Goal: Book appointment/travel/reservation

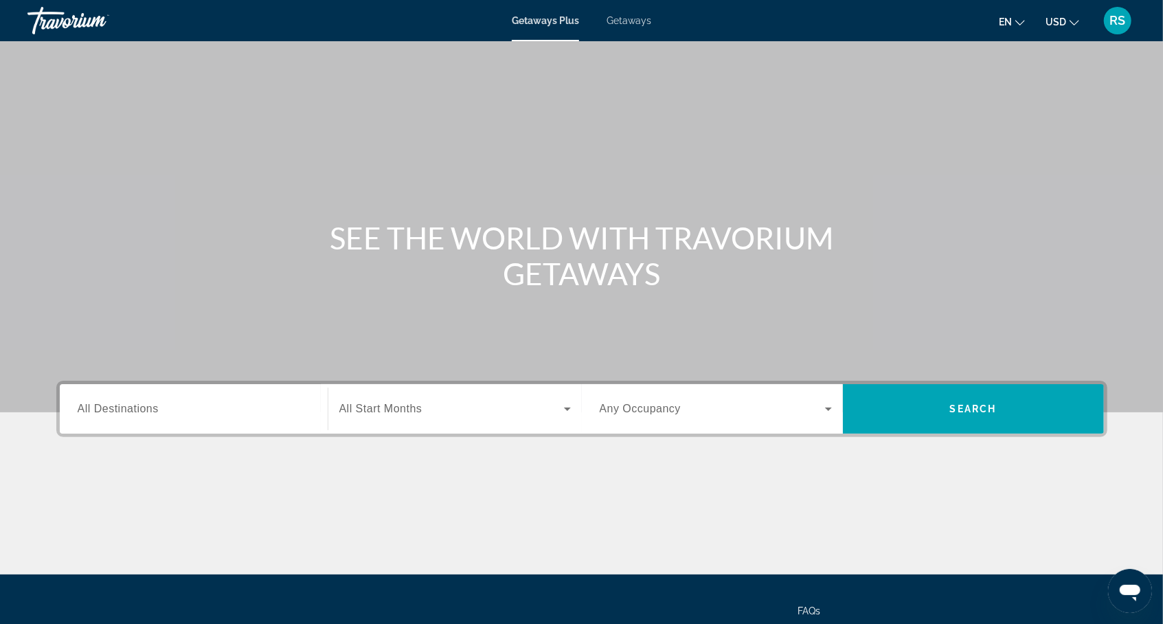
click at [118, 414] on span "All Destinations" at bounding box center [118, 409] width 81 height 12
click at [118, 414] on input "Destination All Destinations" at bounding box center [194, 409] width 232 height 16
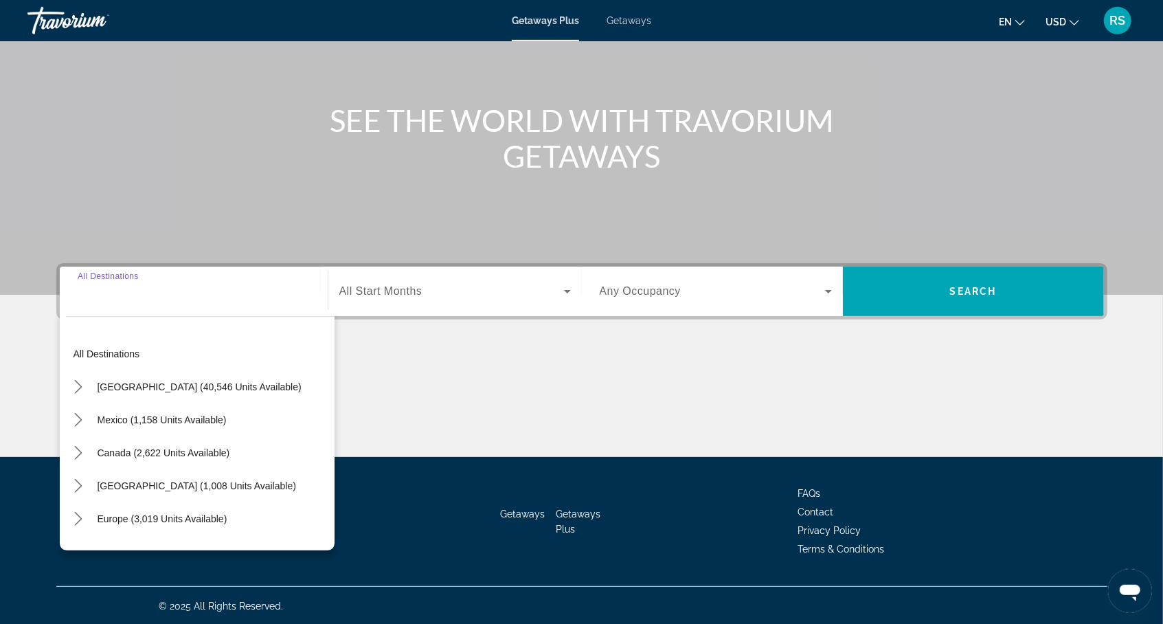
scroll to position [118, 0]
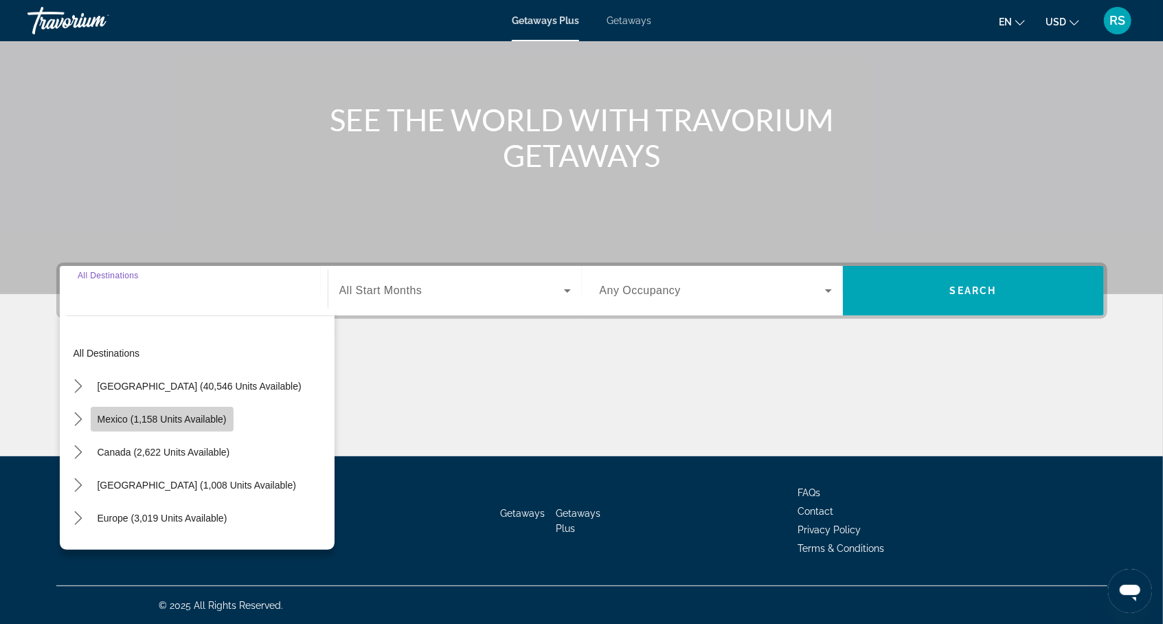
click at [118, 424] on span "Select destination: Mexico (1,158 units available)" at bounding box center [162, 419] width 143 height 33
type input "**********"
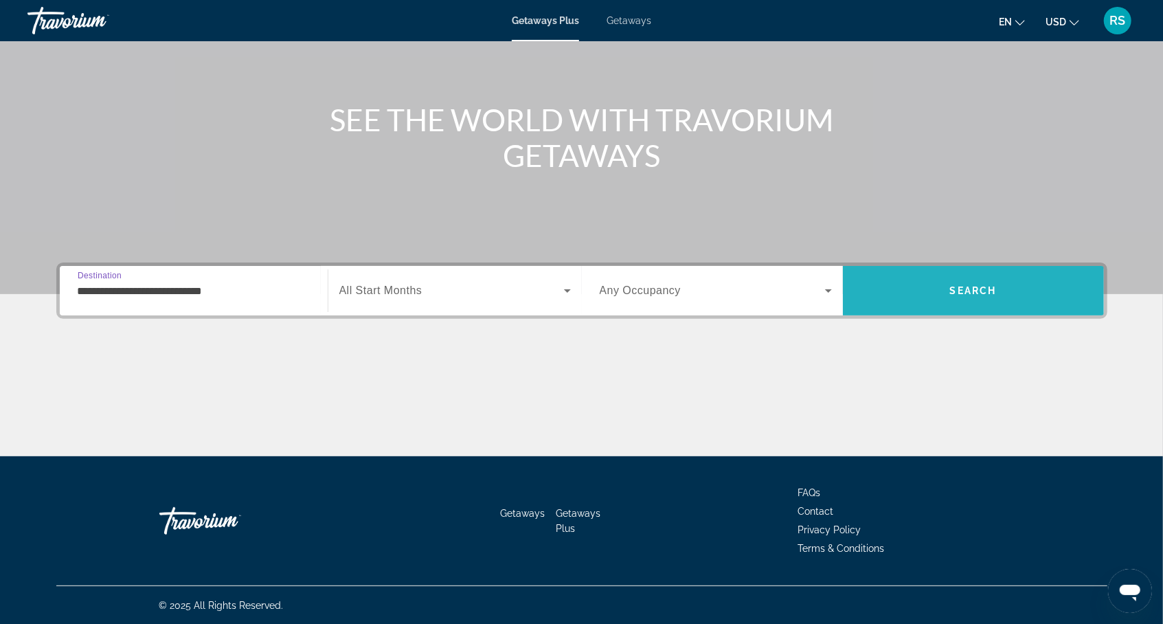
click at [970, 293] on span "Search" at bounding box center [973, 290] width 47 height 11
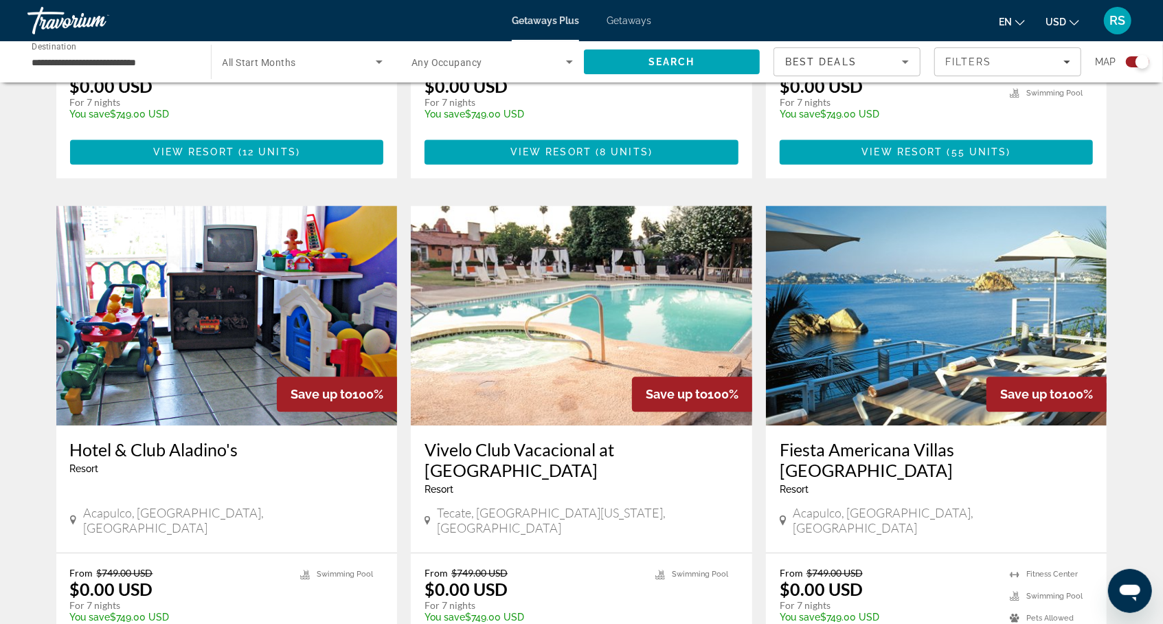
scroll to position [1862, 0]
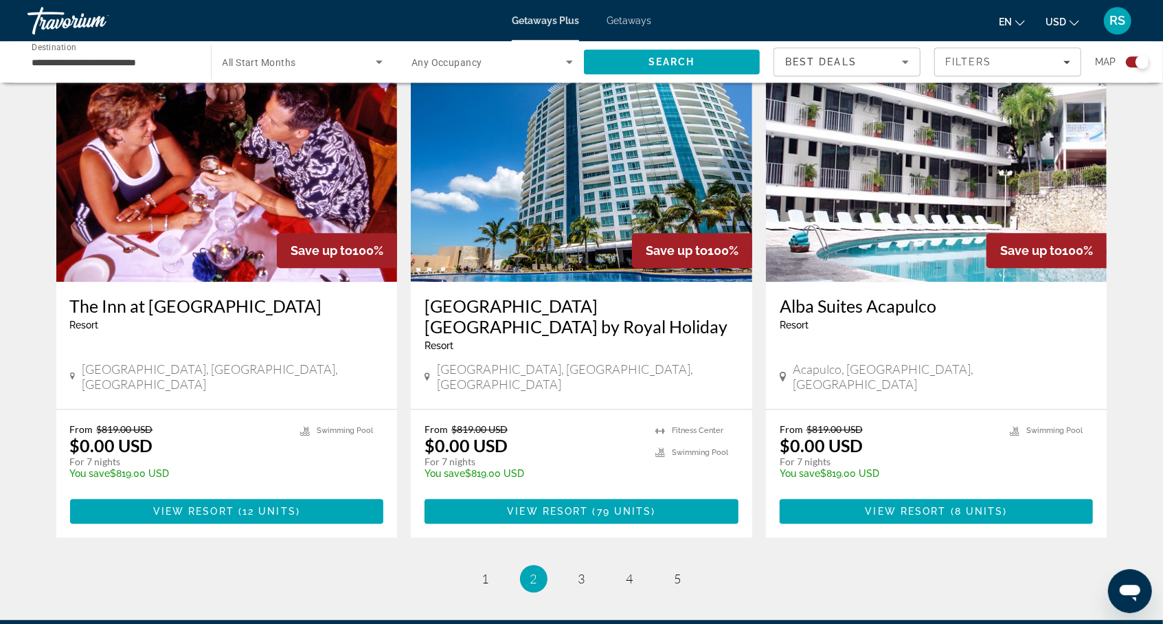
scroll to position [2065, 0]
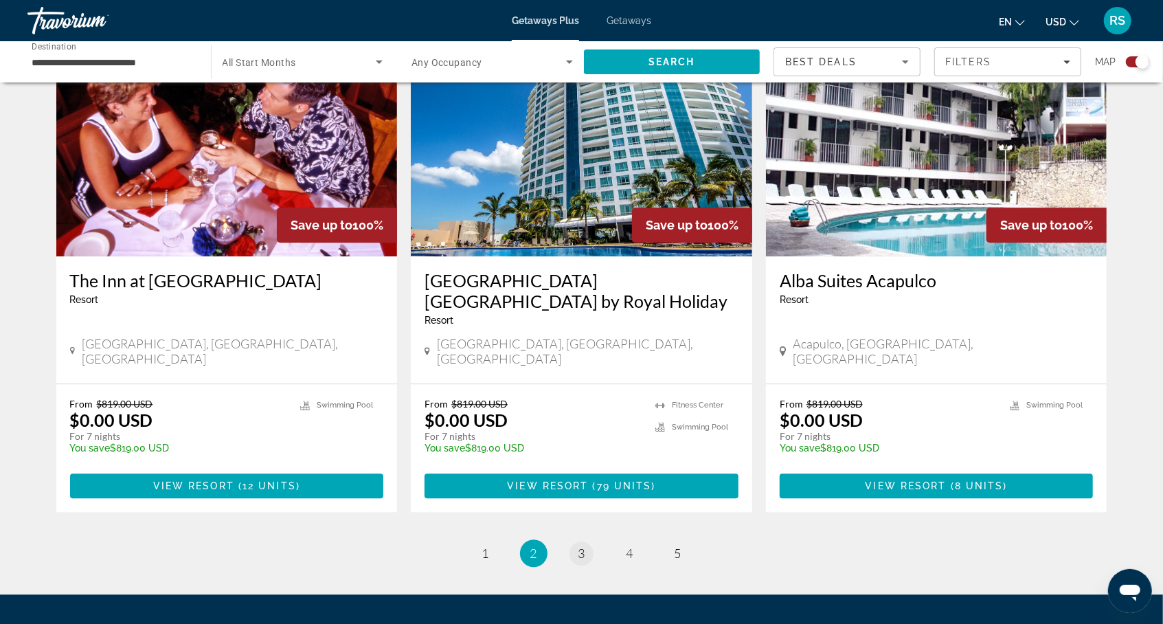
click at [579, 546] on span "3" at bounding box center [582, 553] width 7 height 15
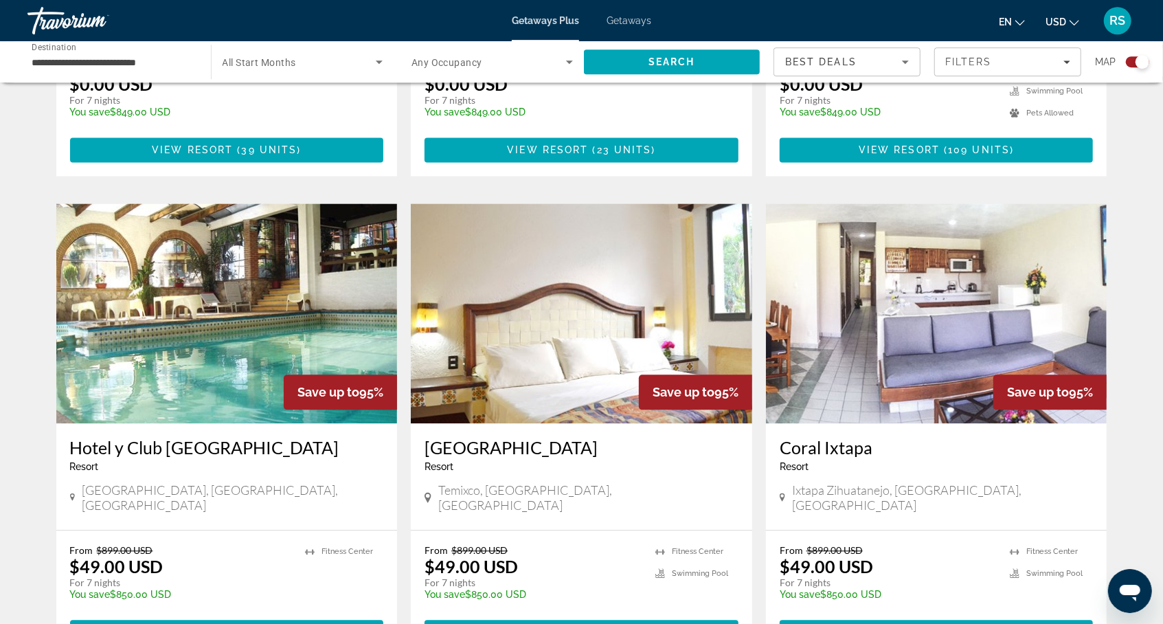
scroll to position [1878, 0]
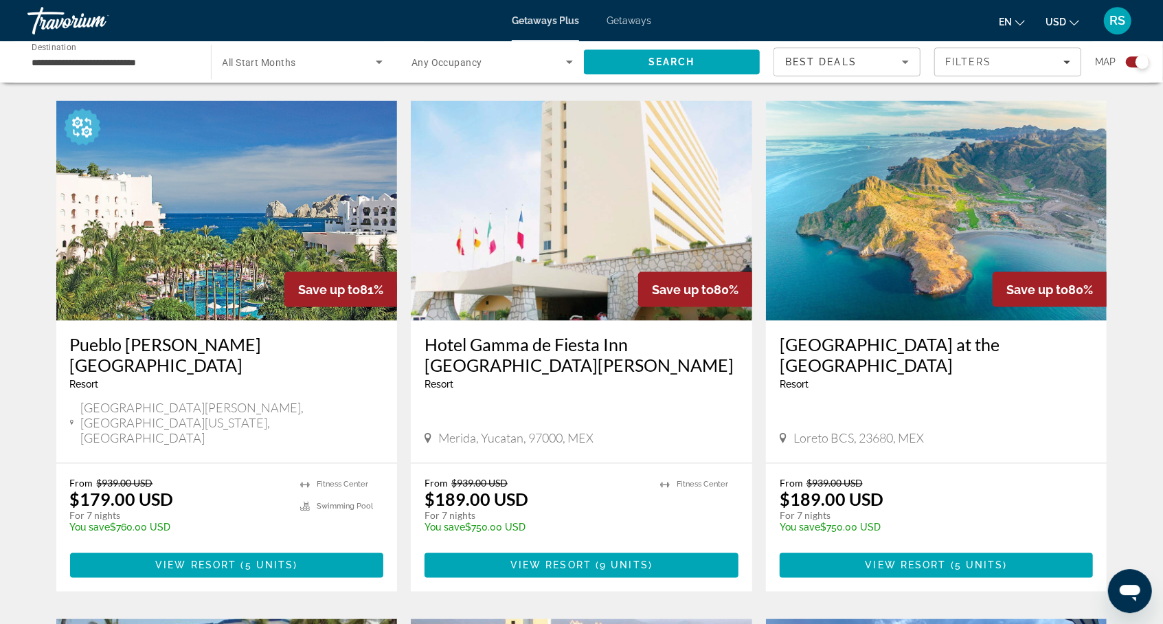
scroll to position [1450, 0]
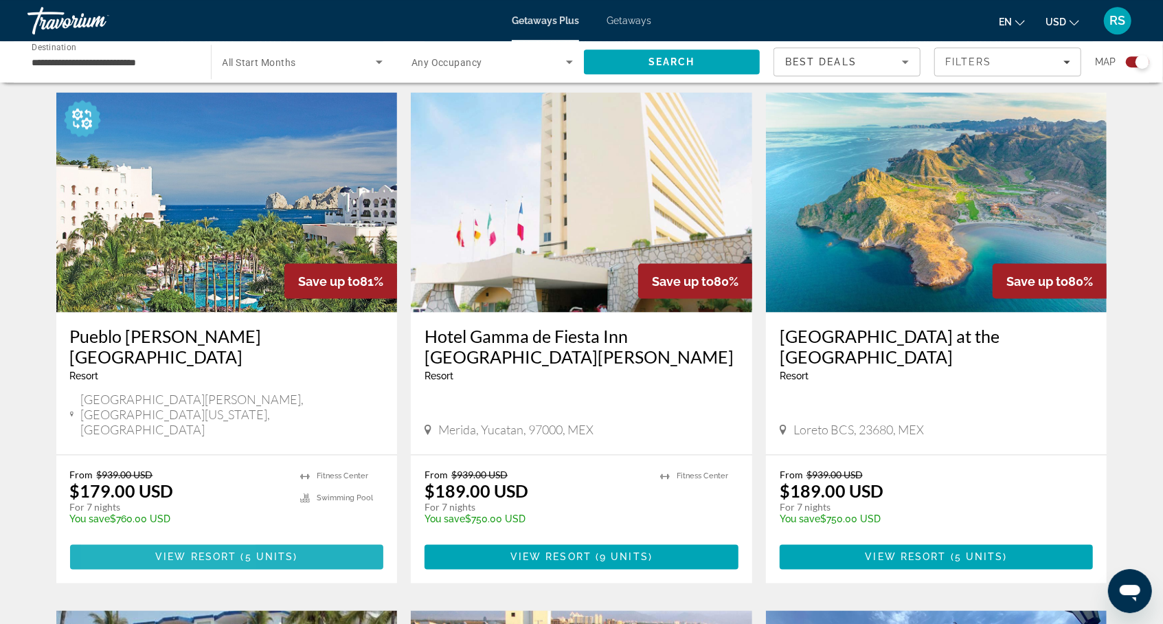
click at [145, 540] on span "Main content" at bounding box center [227, 556] width 314 height 33
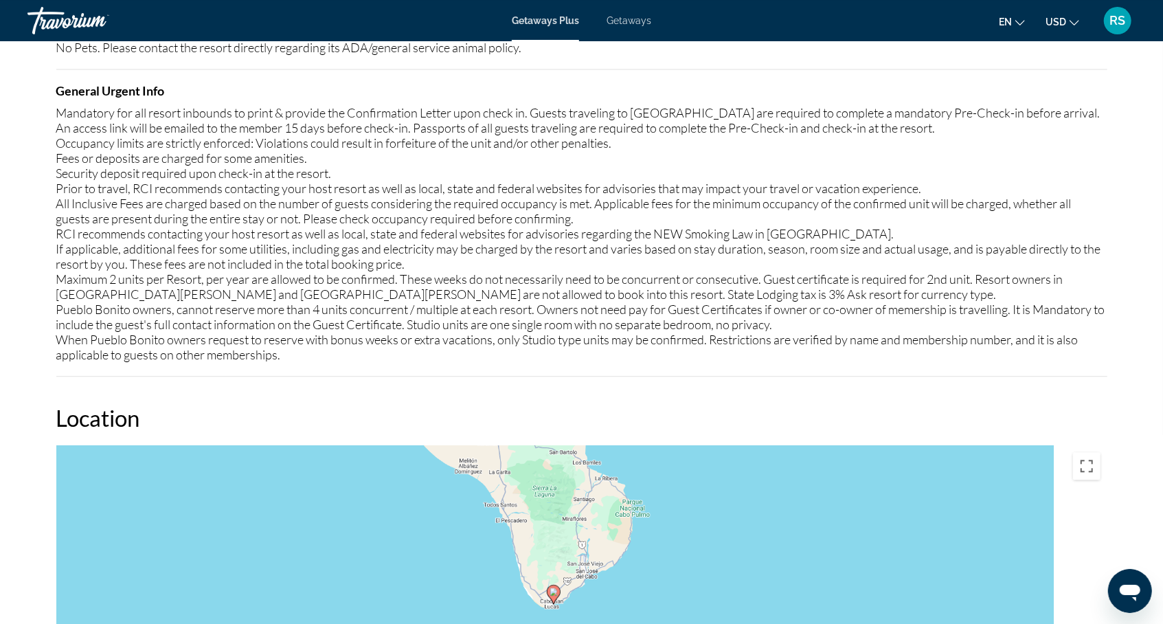
scroll to position [2008, 0]
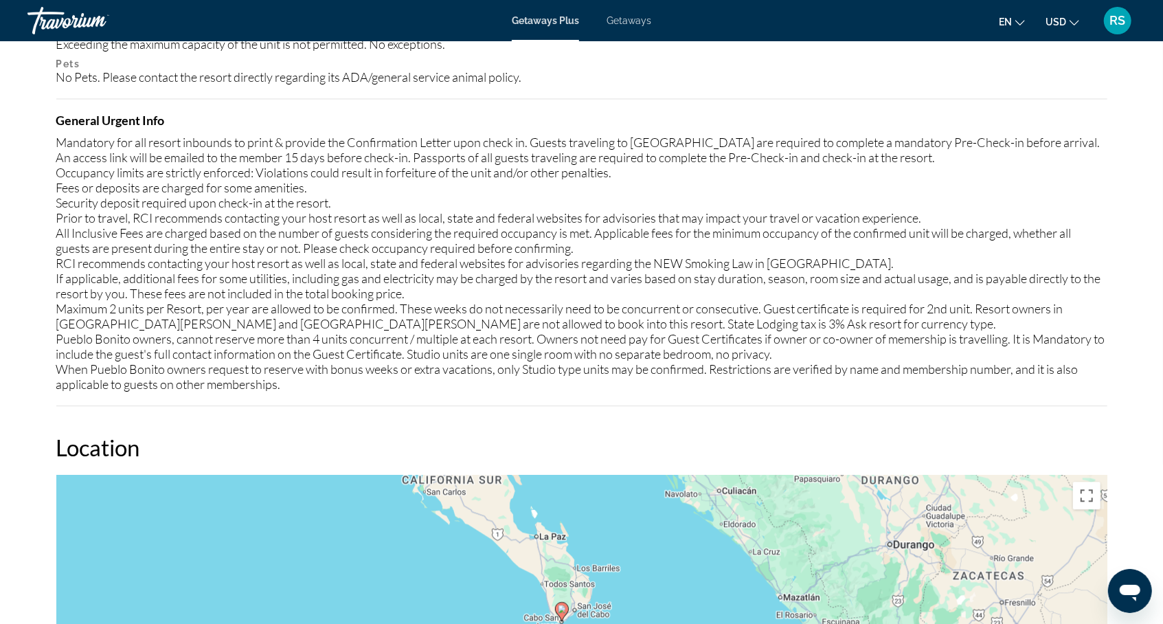
click at [176, 357] on div "Mandatory for all resort inbounds to print & provide the Confirmation Letter up…" at bounding box center [581, 263] width 1051 height 257
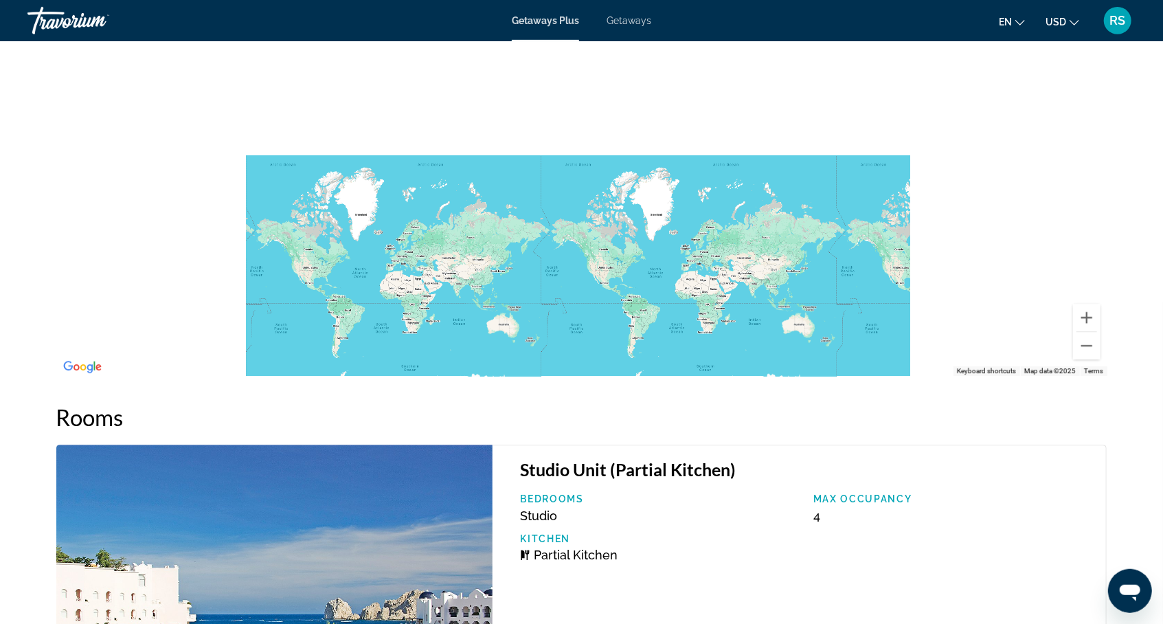
scroll to position [2493, 0]
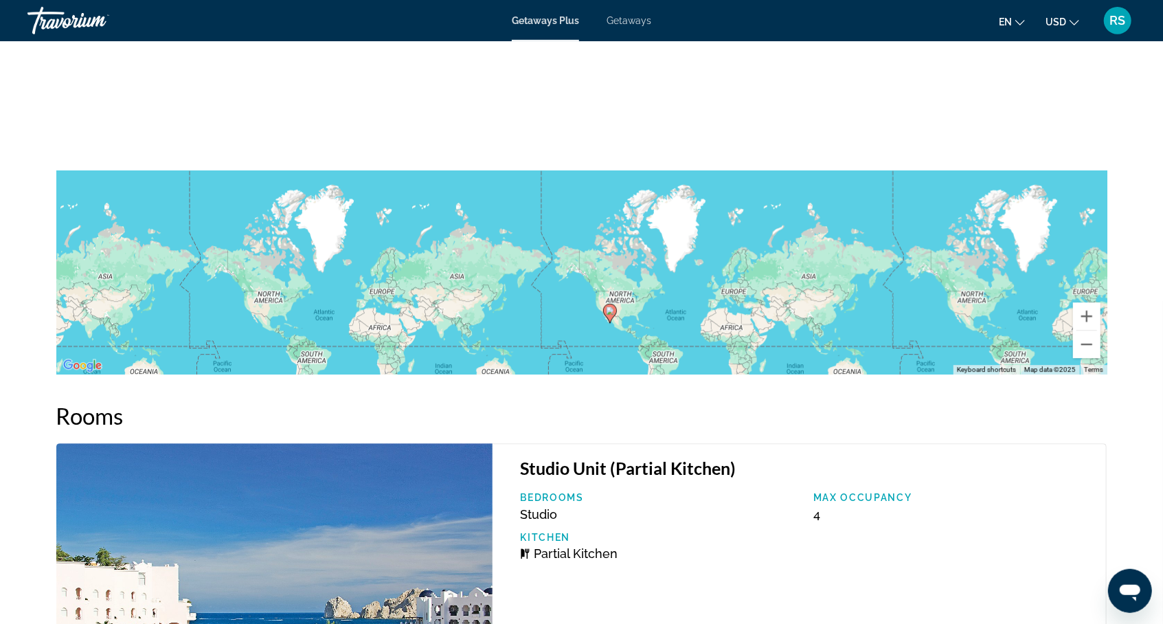
click at [617, 309] on div "To activate drag with keyboard, press Alt + Enter. Once in keyboard drag state,…" at bounding box center [581, 168] width 1051 height 412
click at [610, 306] on gmp-advanced-marker "Main content" at bounding box center [610, 313] width 14 height 21
click at [610, 304] on icon "Main content" at bounding box center [609, 313] width 12 height 18
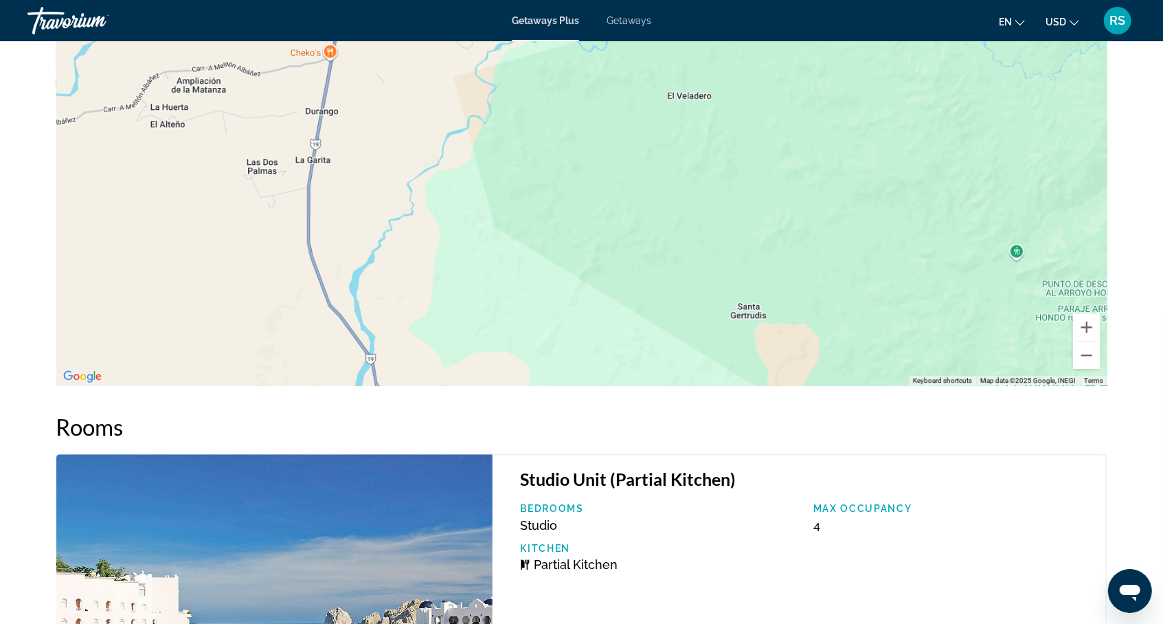
scroll to position [2501, 0]
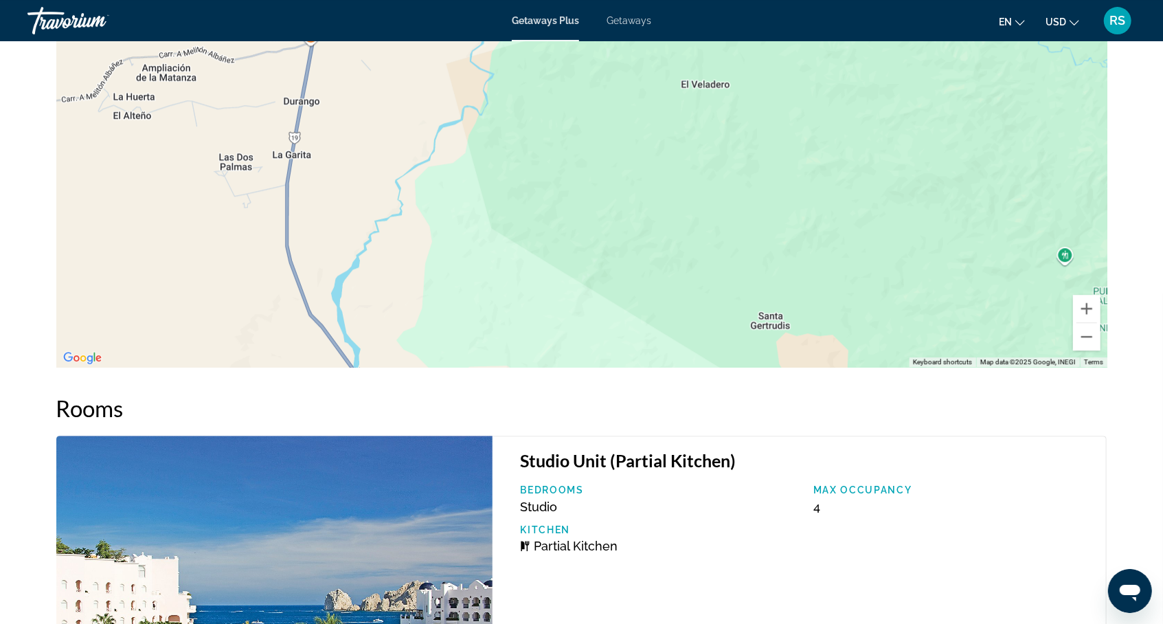
click at [813, 142] on div "To activate drag with keyboard, press Alt + Enter. Once in keyboard drag state,…" at bounding box center [581, 161] width 1051 height 412
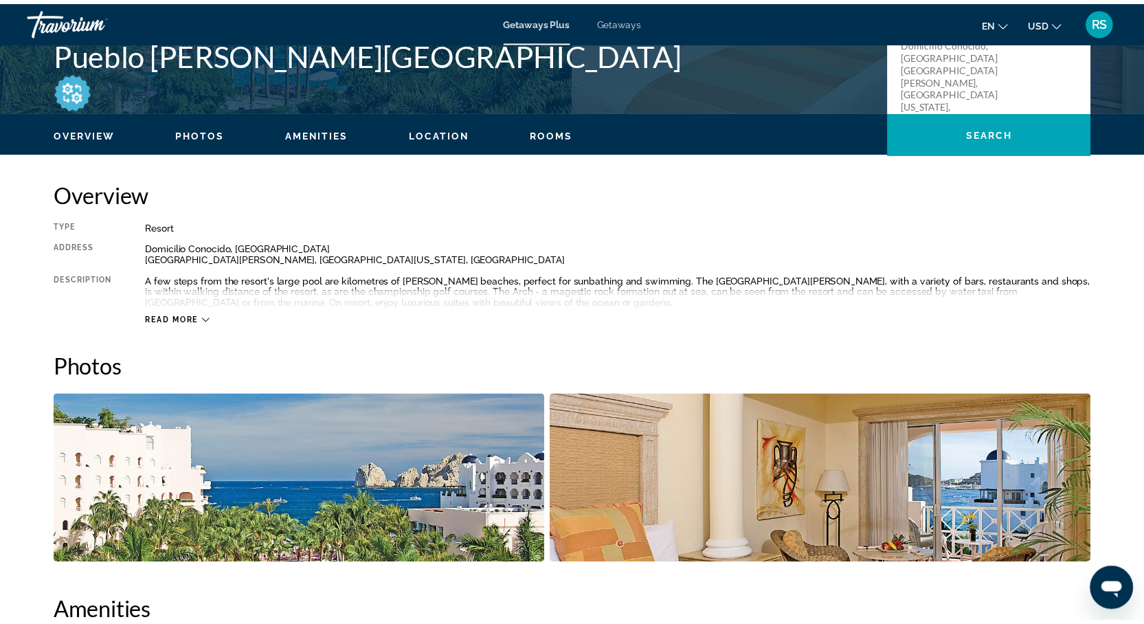
scroll to position [330, 0]
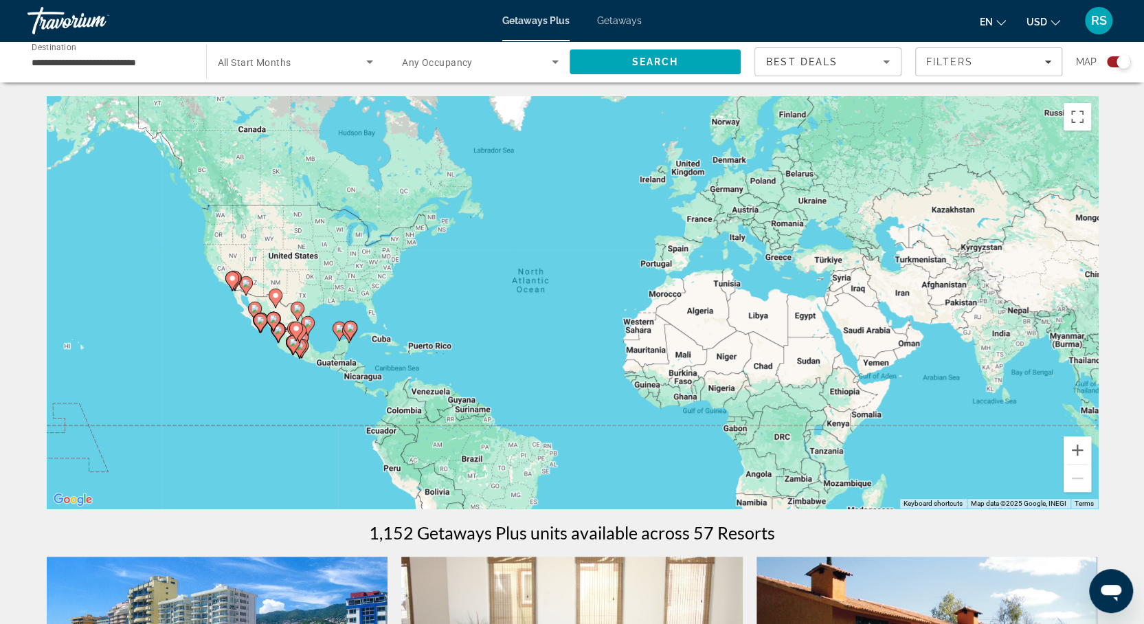
click at [91, 70] on div "**********" at bounding box center [110, 62] width 157 height 39
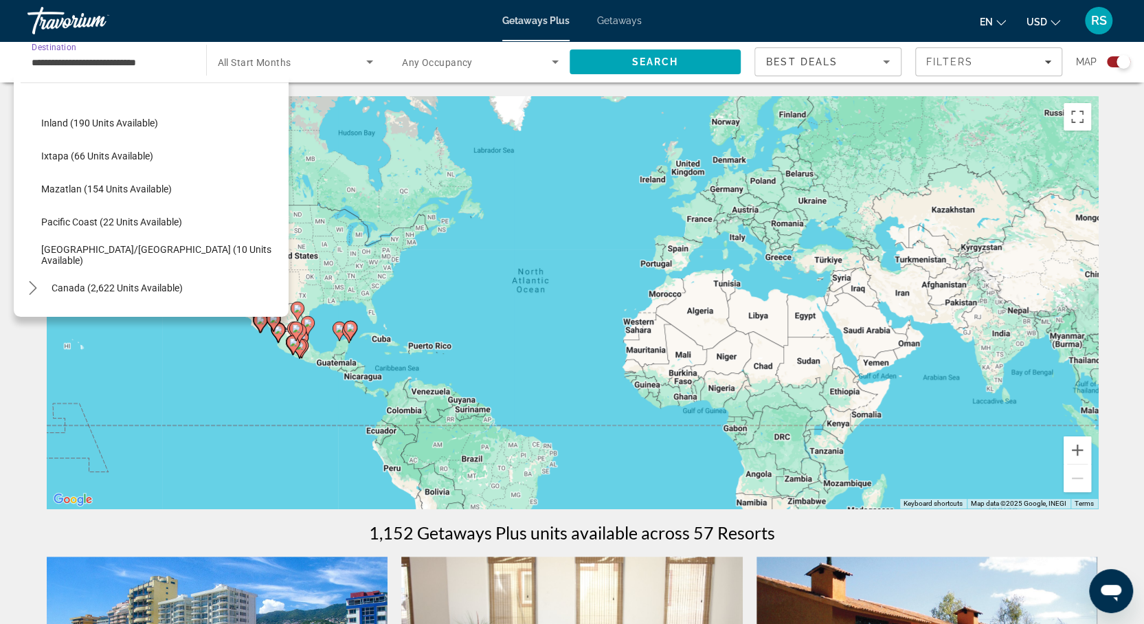
scroll to position [229, 0]
click at [49, 179] on span "Select destination: Mazatlan (154 units available)" at bounding box center [161, 188] width 254 height 33
type input "**********"
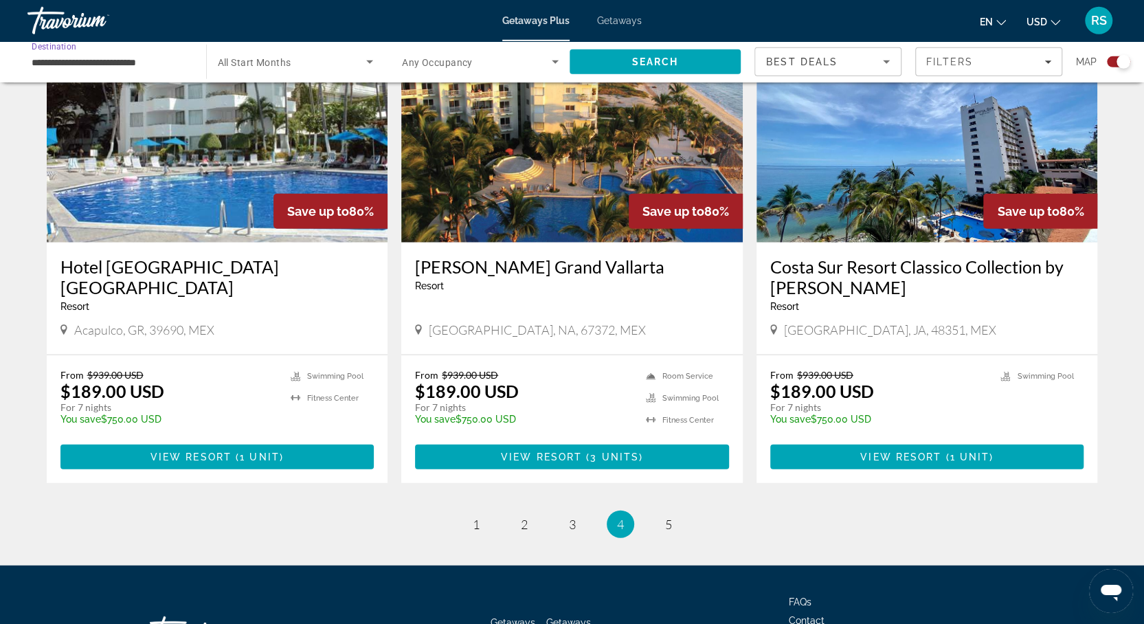
scroll to position [2065, 0]
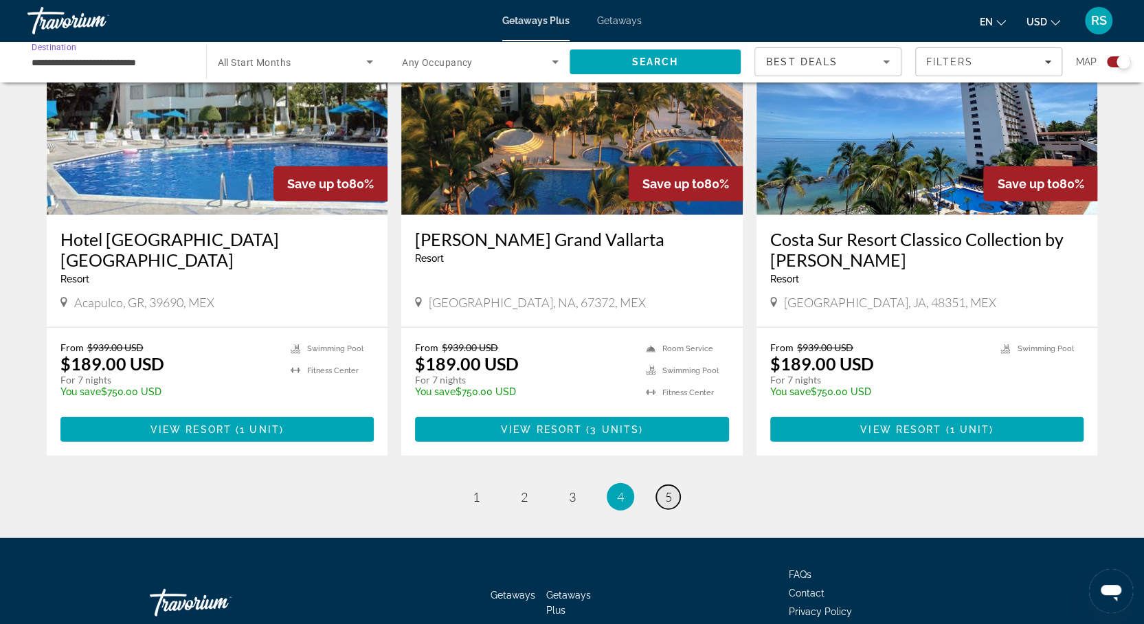
click at [662, 485] on link "page 5" at bounding box center [668, 497] width 24 height 24
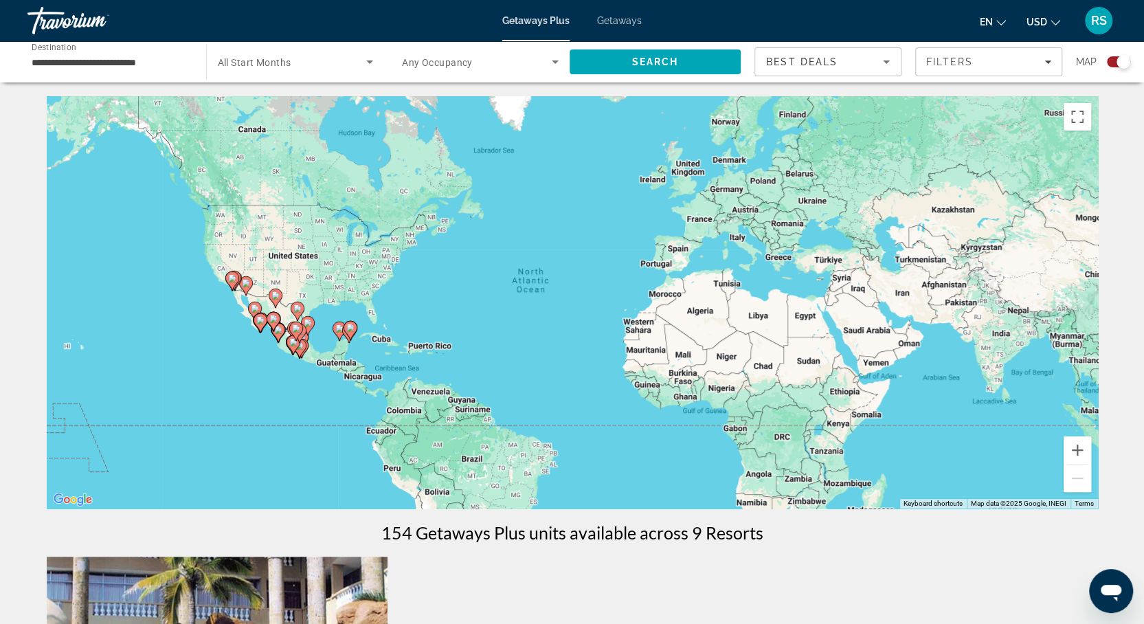
click at [63, 58] on input "**********" at bounding box center [110, 62] width 157 height 16
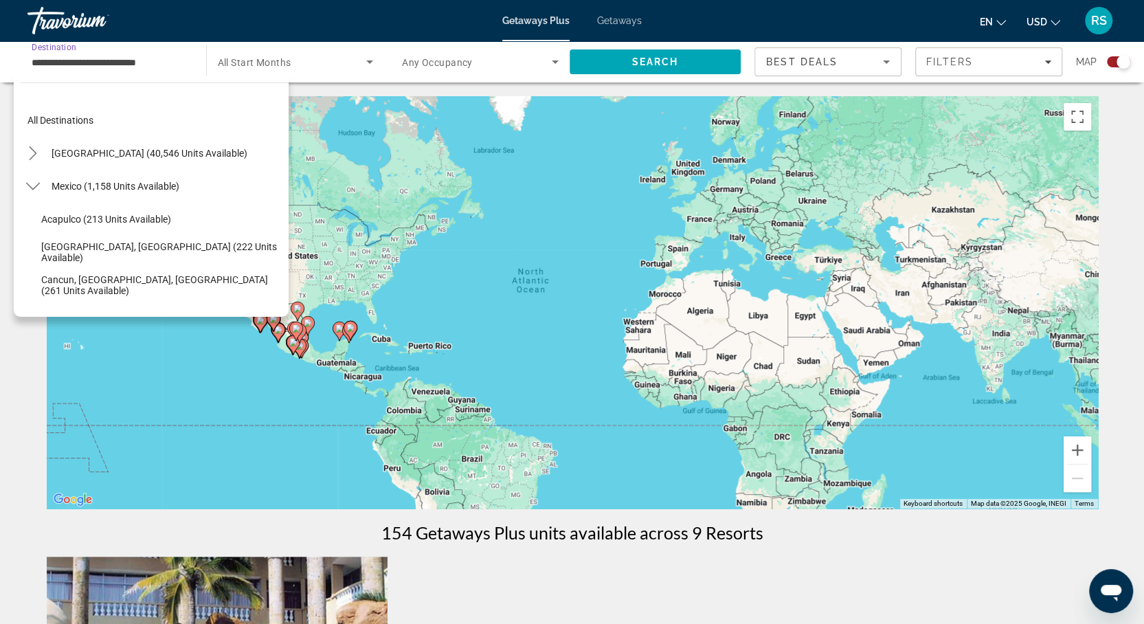
scroll to position [214, 0]
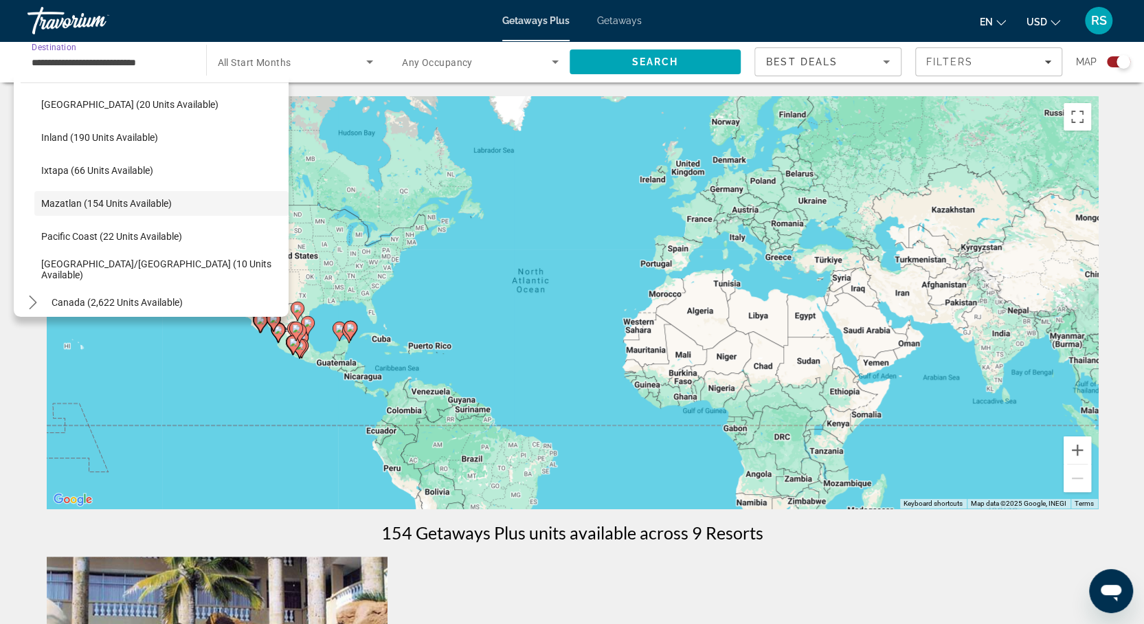
click at [172, 65] on input "**********" at bounding box center [110, 62] width 157 height 16
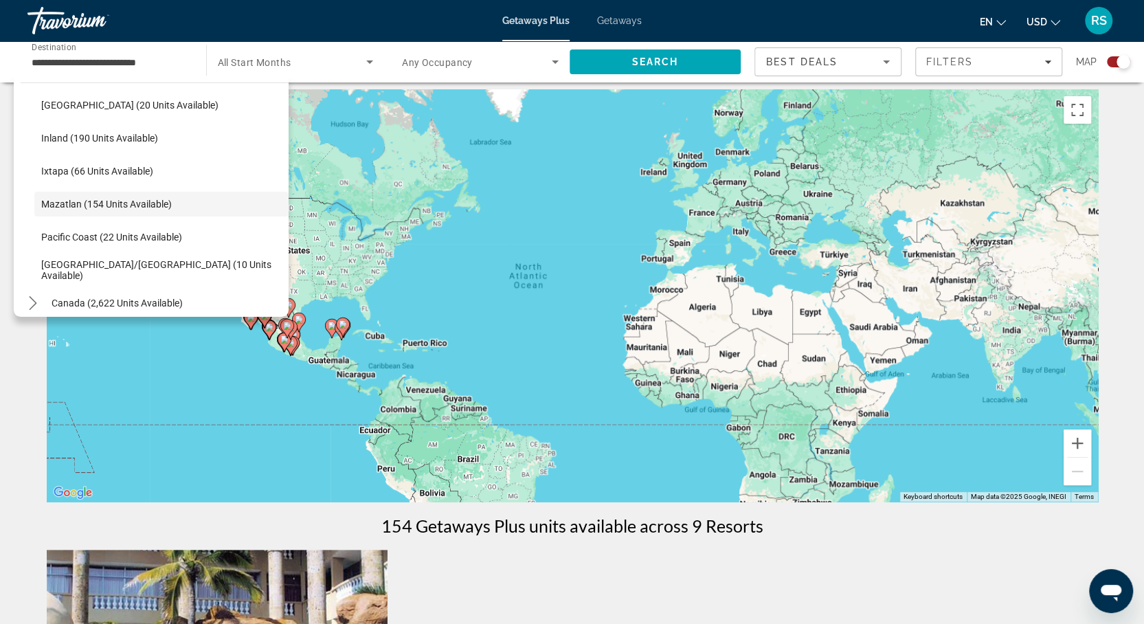
scroll to position [0, 0]
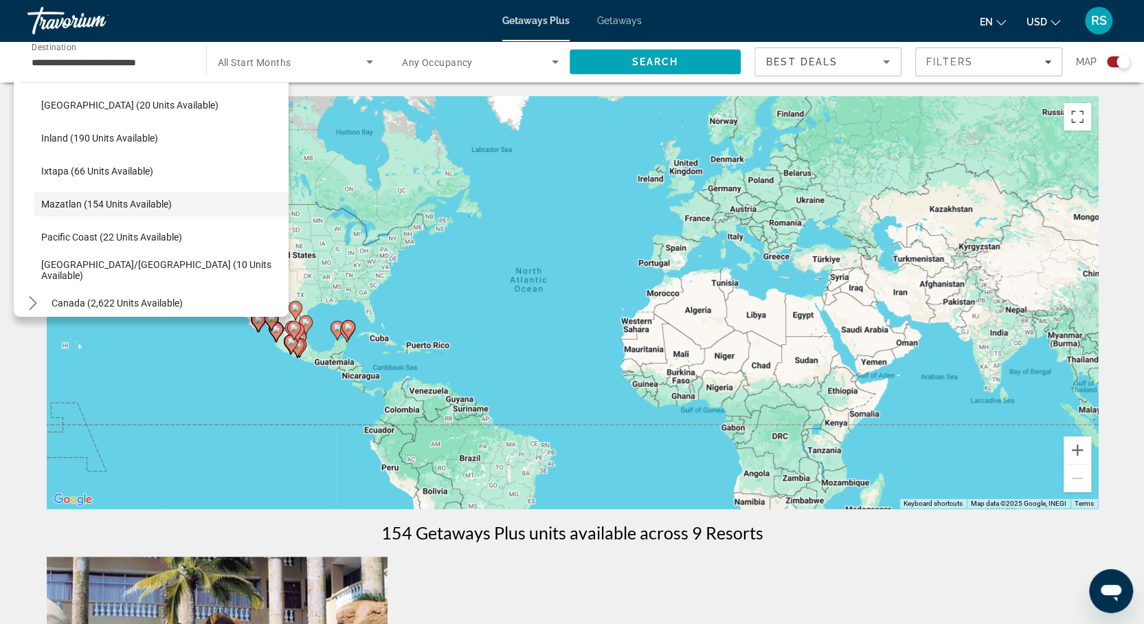
click at [175, 58] on input "**********" at bounding box center [110, 62] width 157 height 16
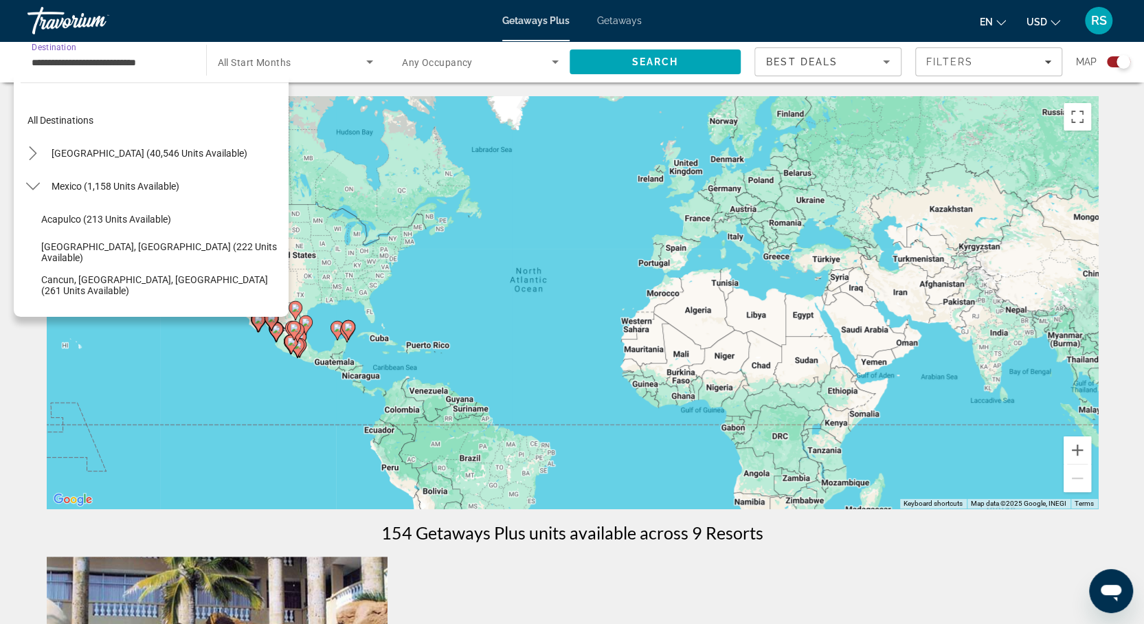
click at [43, 46] on span "Destination" at bounding box center [54, 47] width 45 height 10
click at [43, 54] on input "**********" at bounding box center [110, 62] width 157 height 16
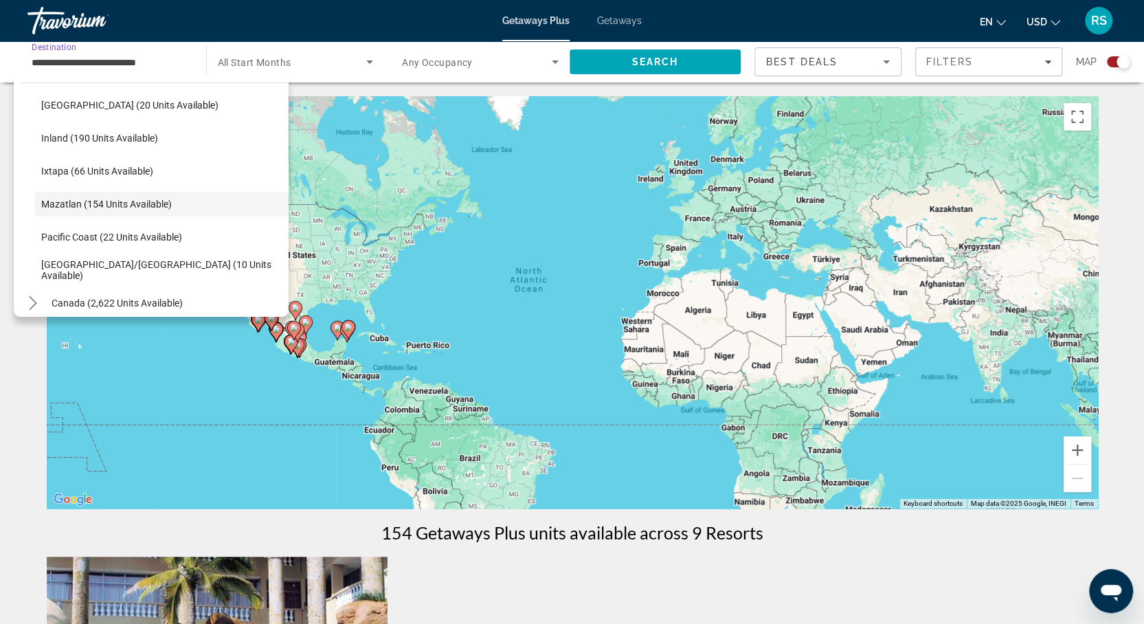
click at [48, 50] on span "Destination" at bounding box center [54, 47] width 45 height 10
click at [48, 54] on input "**********" at bounding box center [110, 62] width 157 height 16
click at [54, 50] on span "Destination" at bounding box center [54, 47] width 45 height 10
click at [54, 54] on input "**********" at bounding box center [110, 62] width 157 height 16
click at [50, 60] on input "**********" at bounding box center [110, 62] width 157 height 16
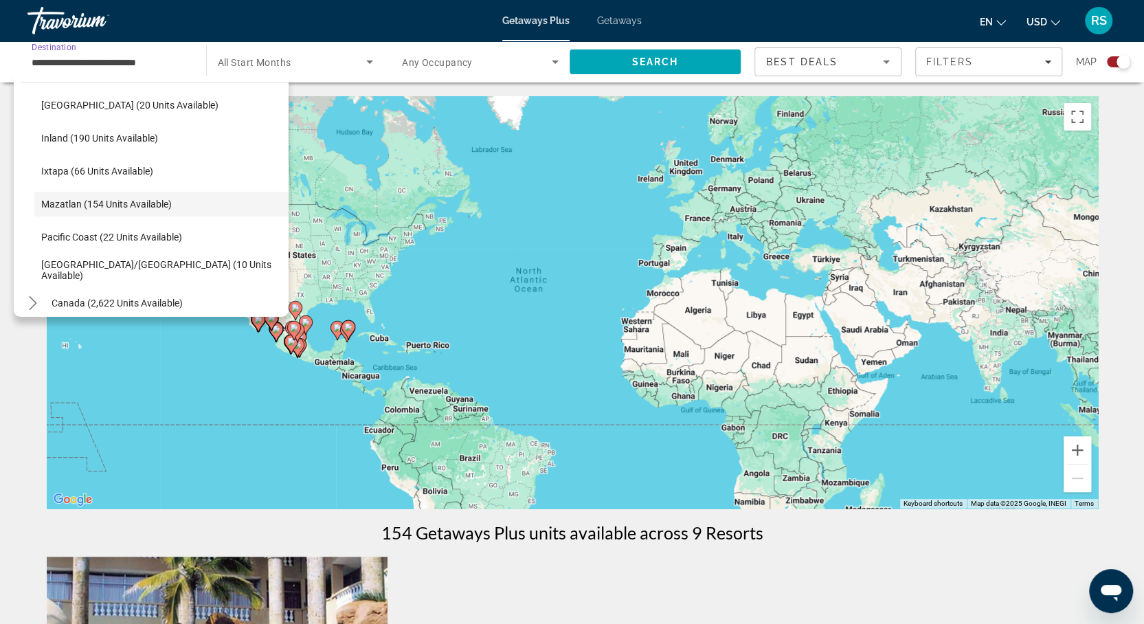
scroll to position [214, 0]
click at [183, 68] on input "**********" at bounding box center [110, 62] width 157 height 16
click at [524, 184] on div "To activate drag with keyboard, press Alt + Enter. Once in keyboard drag state,…" at bounding box center [572, 302] width 1051 height 412
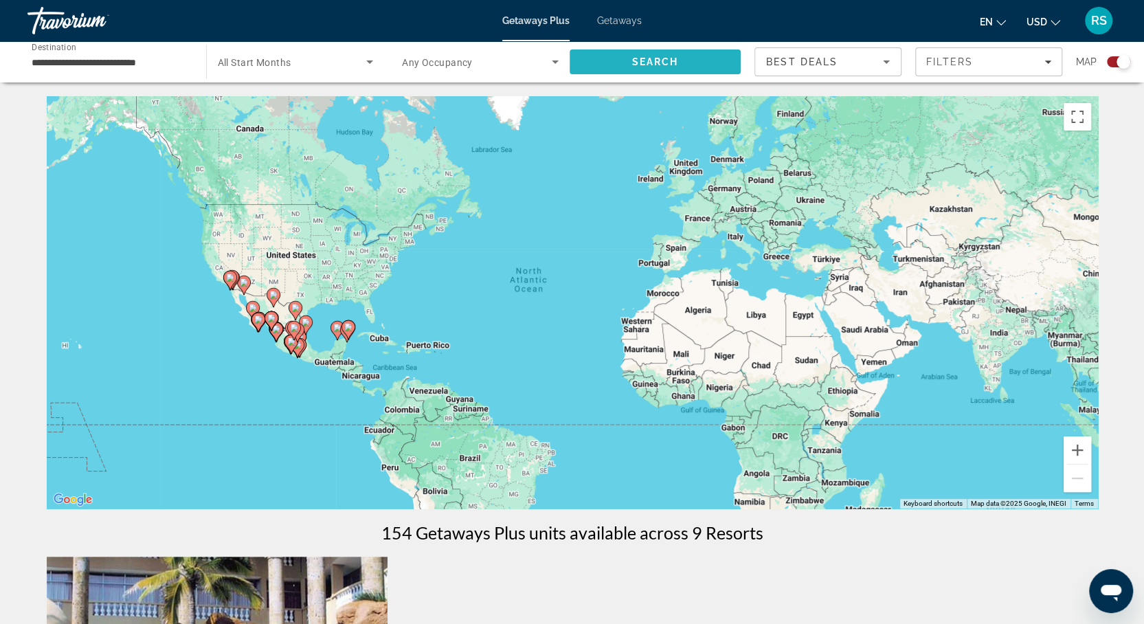
click at [649, 62] on span "Search" at bounding box center [655, 61] width 47 height 11
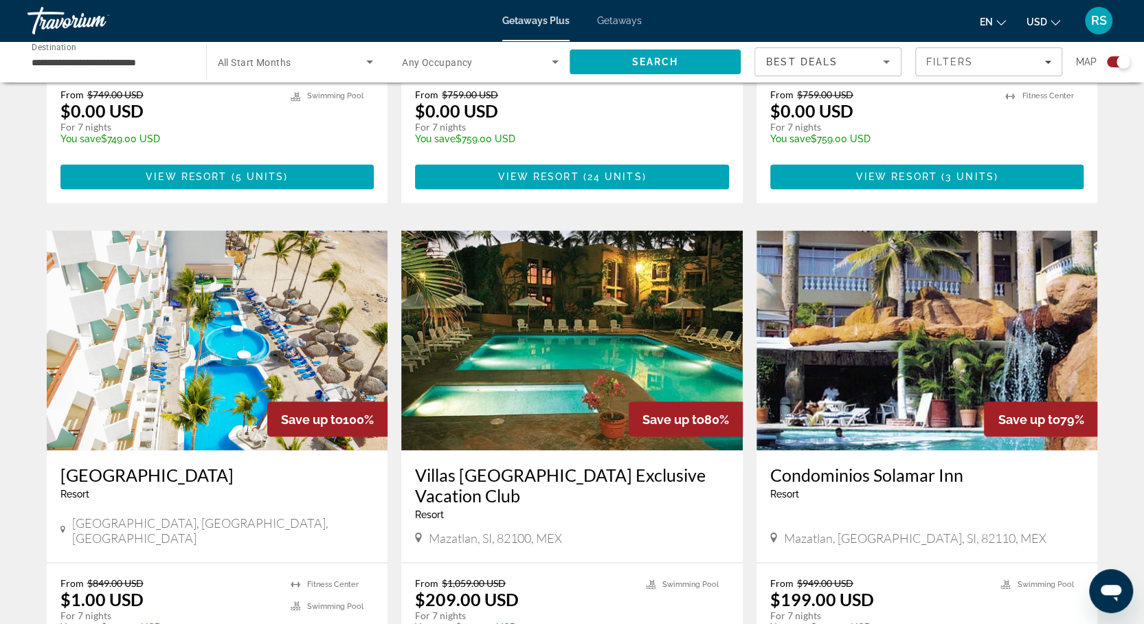
scroll to position [1316, 0]
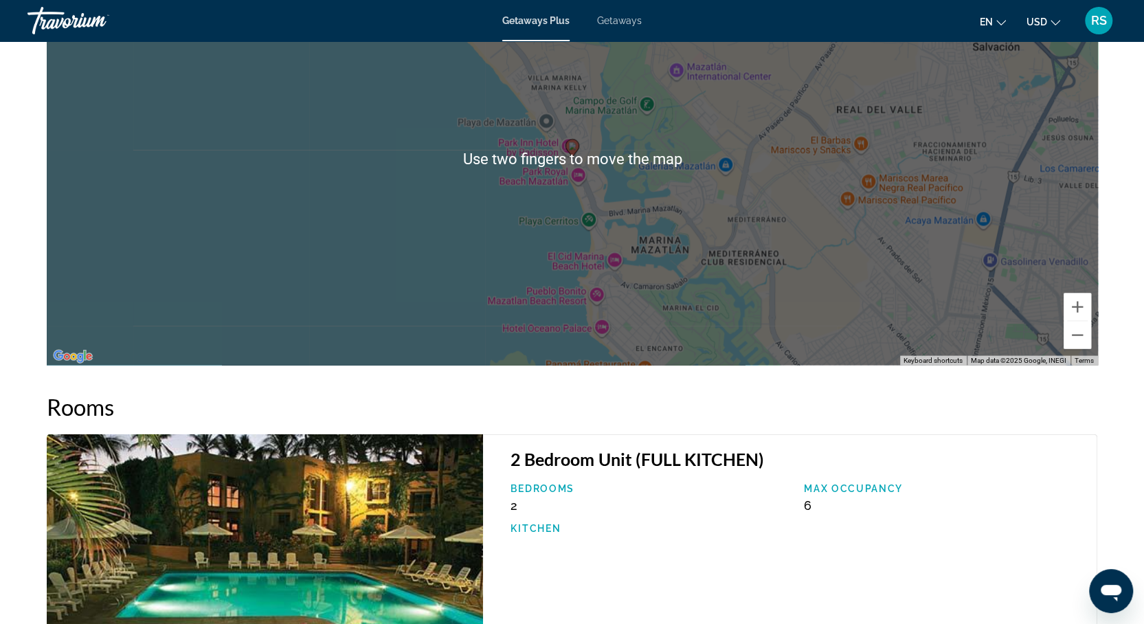
scroll to position [1721, 0]
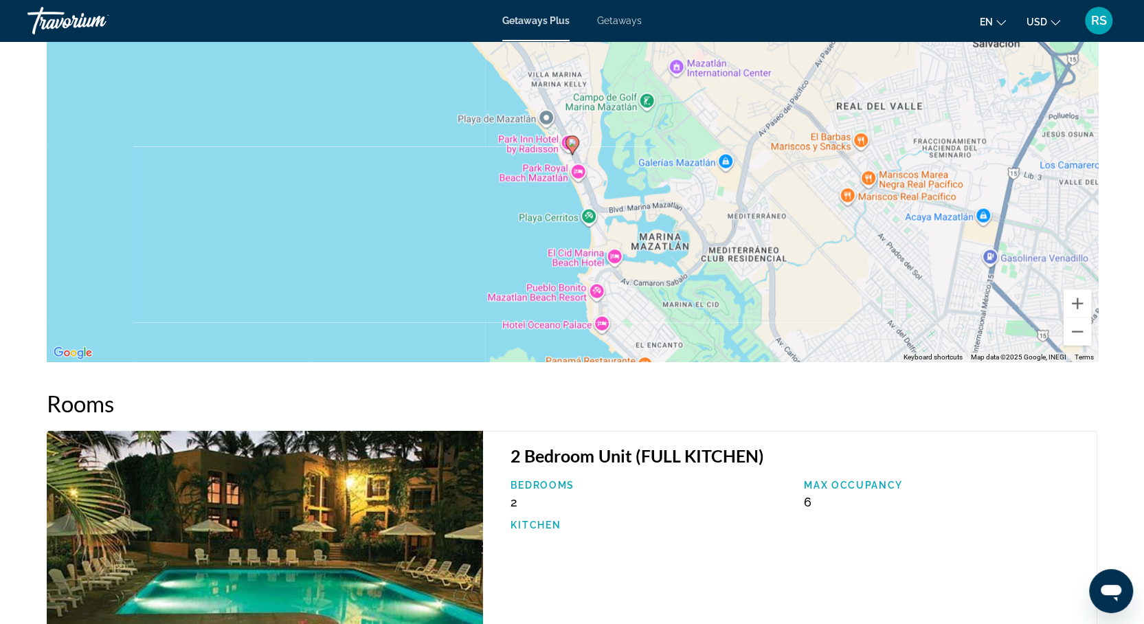
click at [275, 219] on div "To activate drag with keyboard, press Alt + Enter. Once in keyboard drag state,…" at bounding box center [572, 156] width 1051 height 412
click at [579, 295] on div "To activate drag with keyboard, press Alt + Enter. Once in keyboard drag state,…" at bounding box center [572, 156] width 1051 height 412
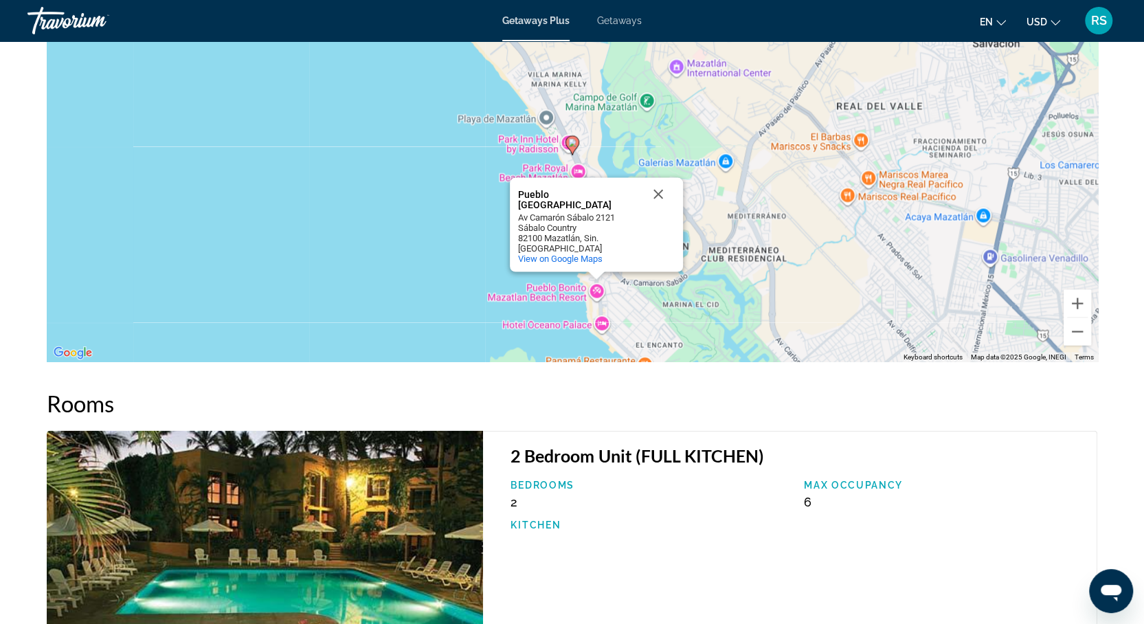
click at [596, 304] on div "To activate drag with keyboard, press Alt + Enter. Once in keyboard drag state,…" at bounding box center [572, 156] width 1051 height 412
click at [645, 192] on button "Close" at bounding box center [658, 194] width 33 height 33
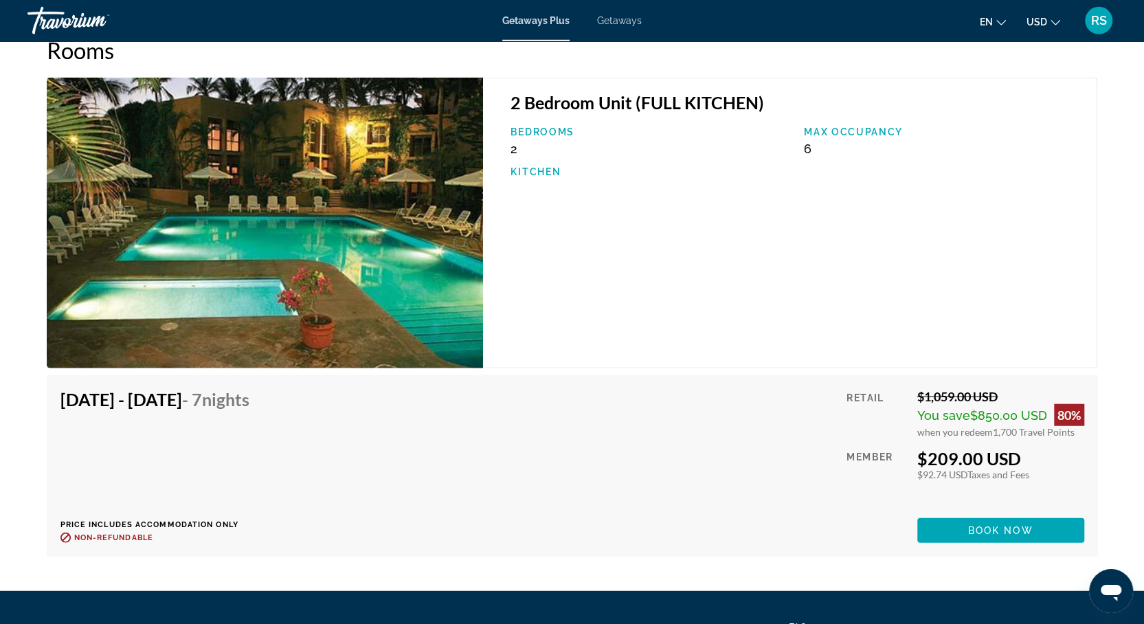
scroll to position [2075, 0]
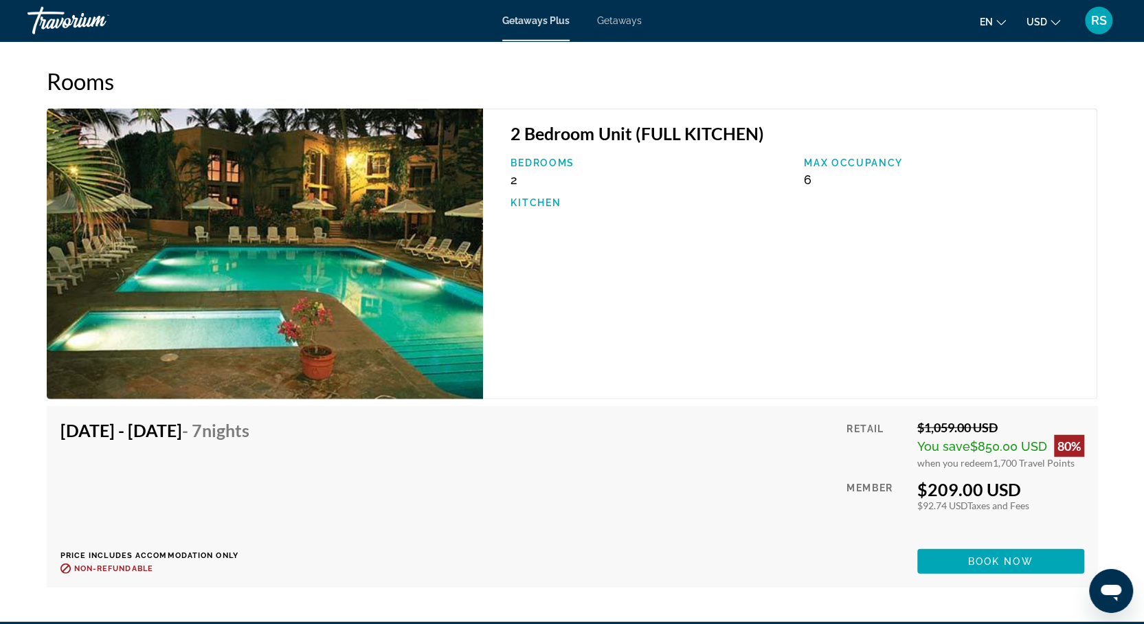
click at [652, 364] on div "2 Bedroom Unit (FULL KITCHEN) Bedrooms 2 Max Occupancy 6 Kitchen" at bounding box center [790, 254] width 614 height 291
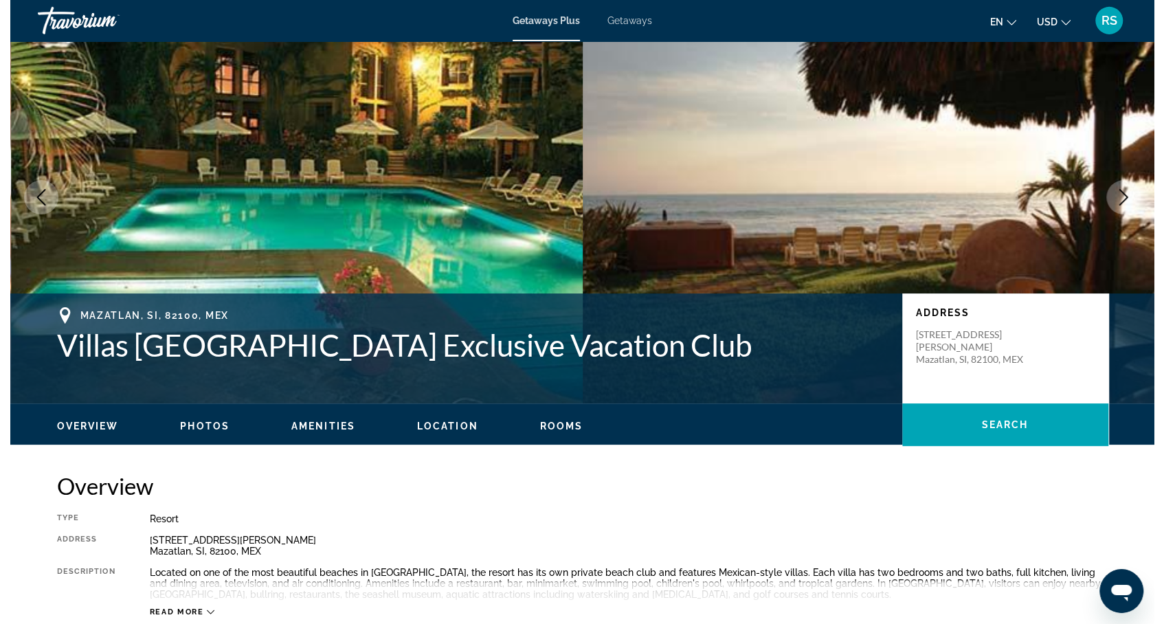
scroll to position [0, 0]
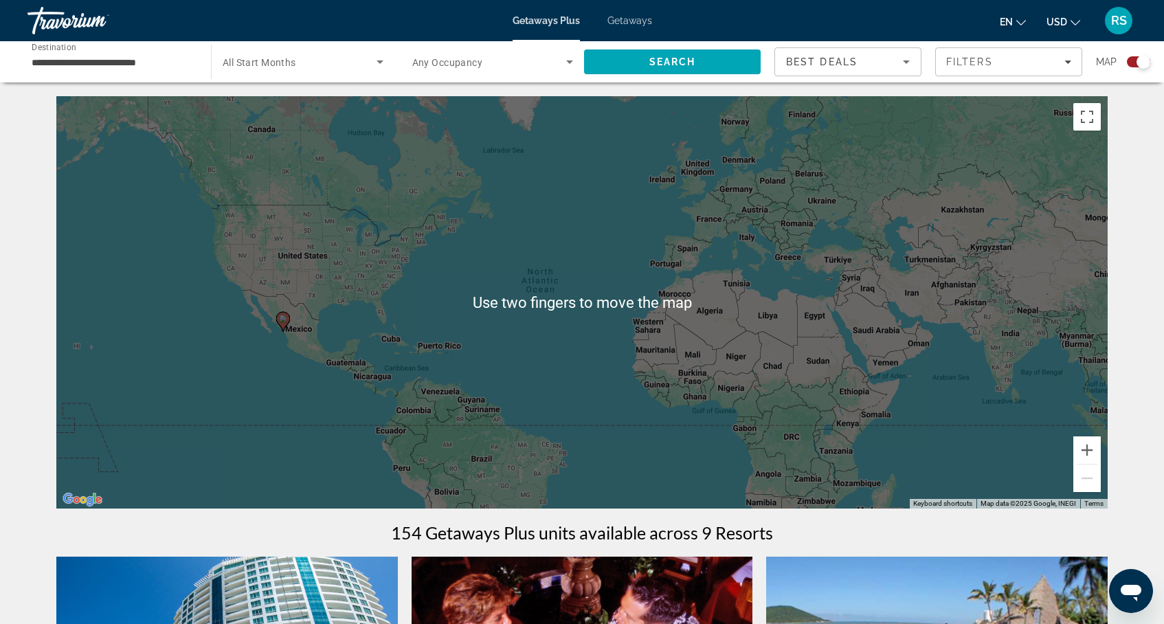
click at [61, 76] on div "**********" at bounding box center [112, 62] width 161 height 39
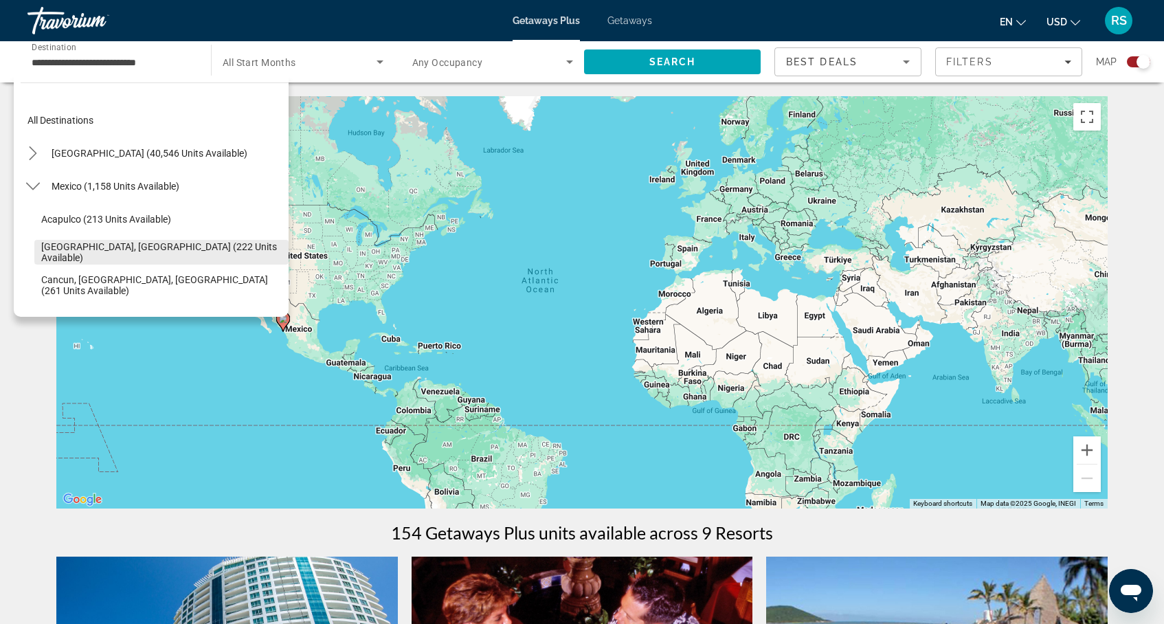
click at [80, 254] on span "[GEOGRAPHIC_DATA], [GEOGRAPHIC_DATA] (222 units available)" at bounding box center [161, 252] width 241 height 22
type input "**********"
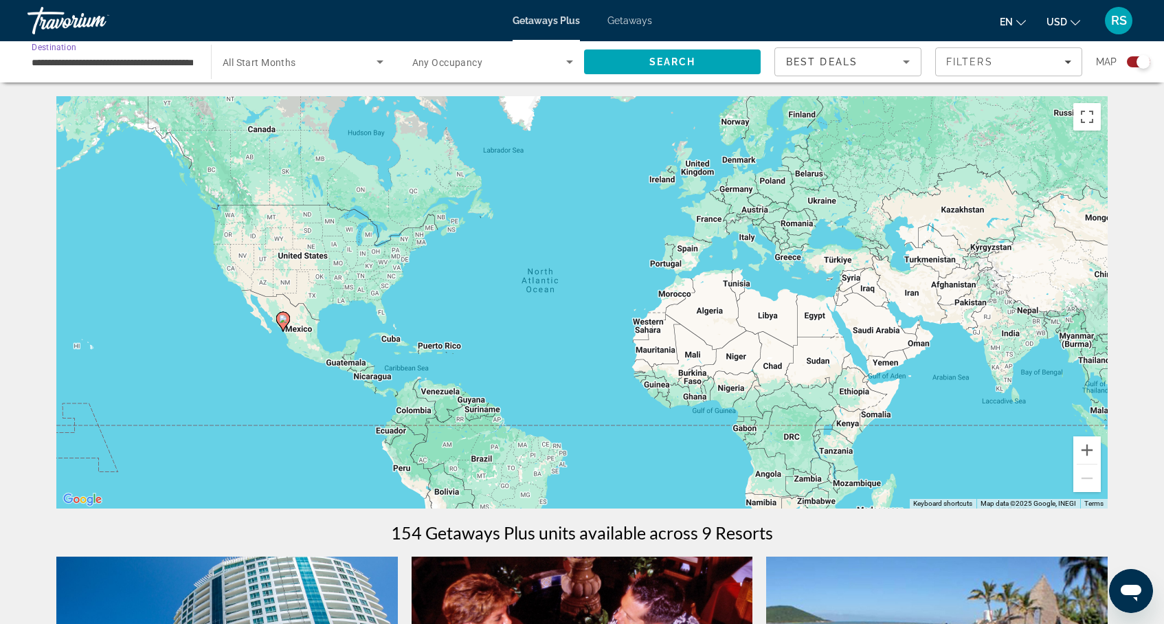
scroll to position [0, 54]
click at [54, 48] on span "Destination" at bounding box center [54, 47] width 45 height 10
click at [54, 54] on input "**********" at bounding box center [112, 62] width 161 height 16
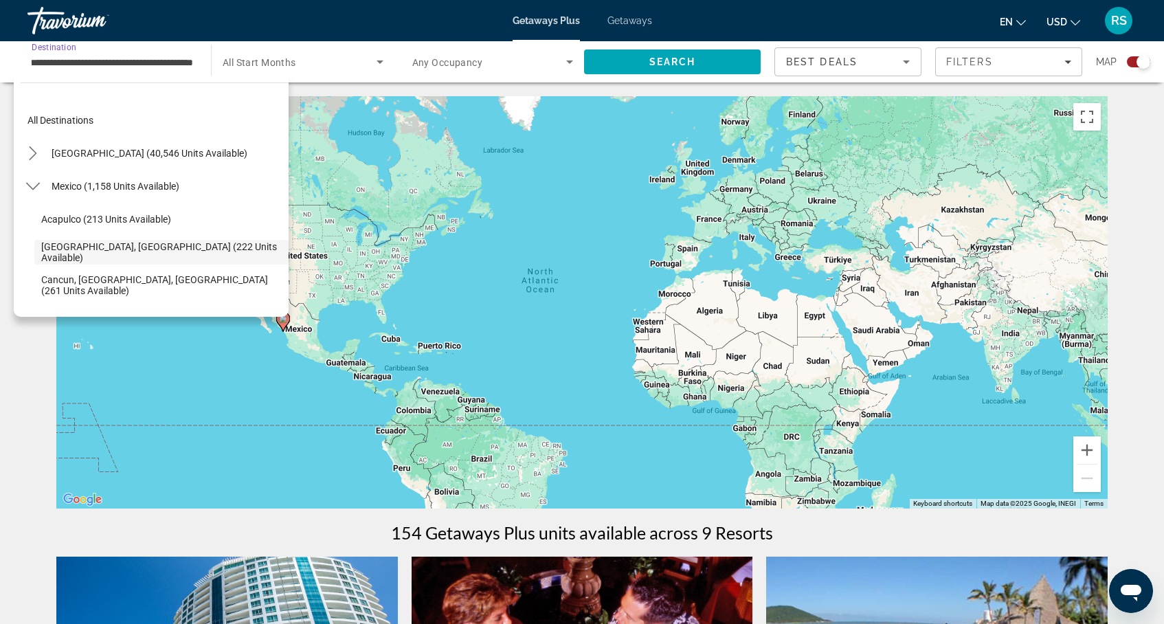
scroll to position [48, 0]
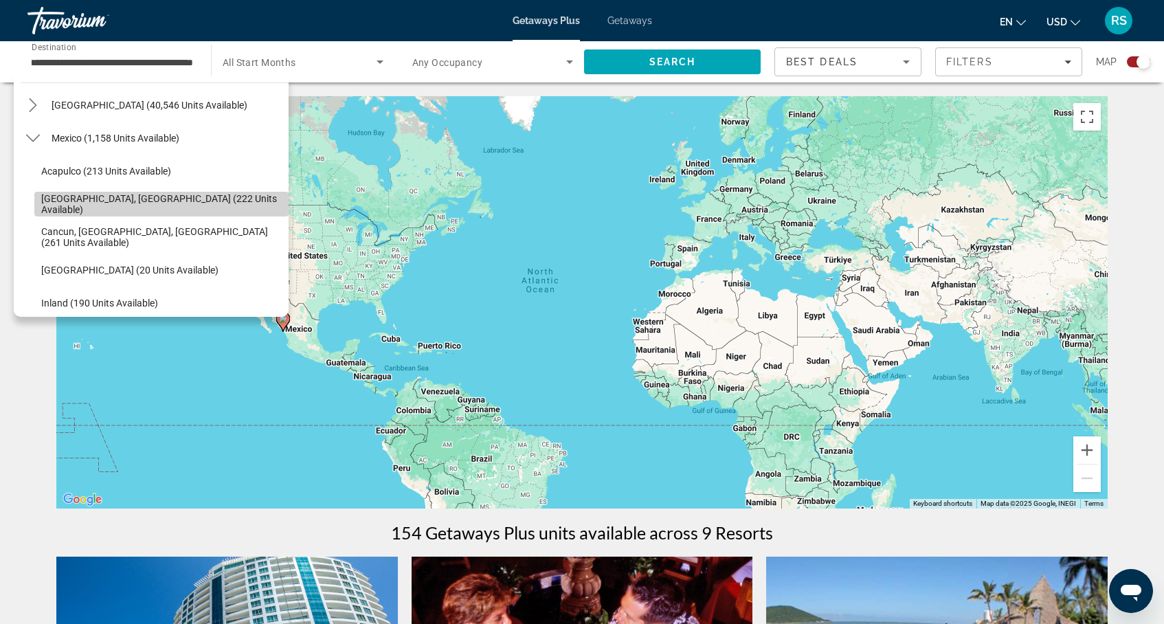
click at [85, 204] on span "[GEOGRAPHIC_DATA], [GEOGRAPHIC_DATA] (222 units available)" at bounding box center [161, 204] width 241 height 22
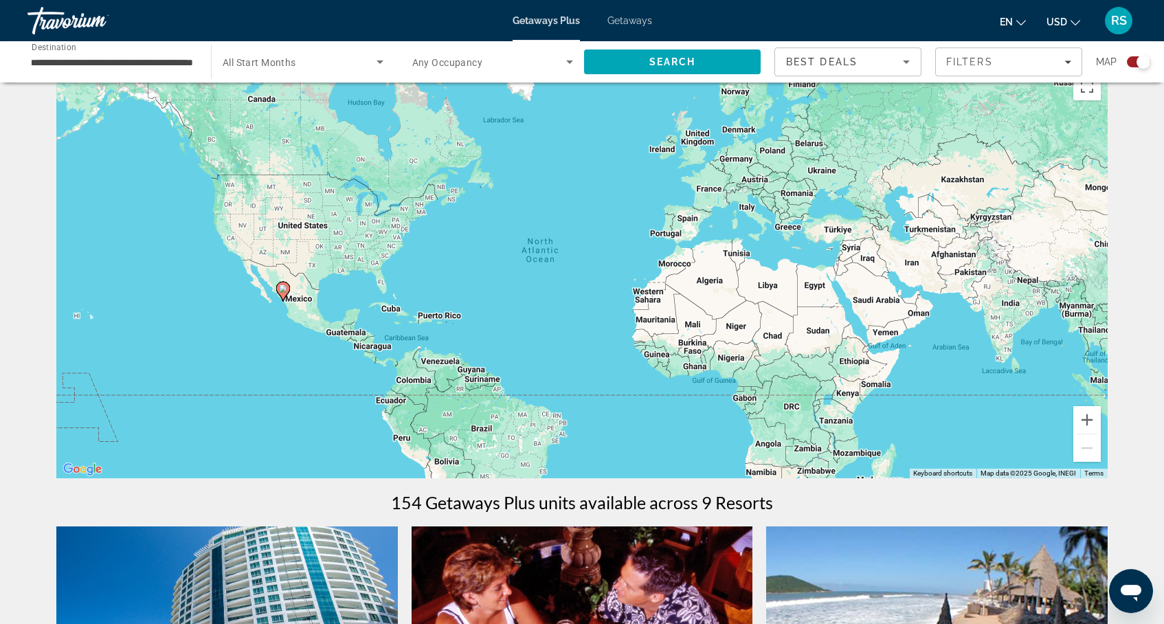
scroll to position [0, 0]
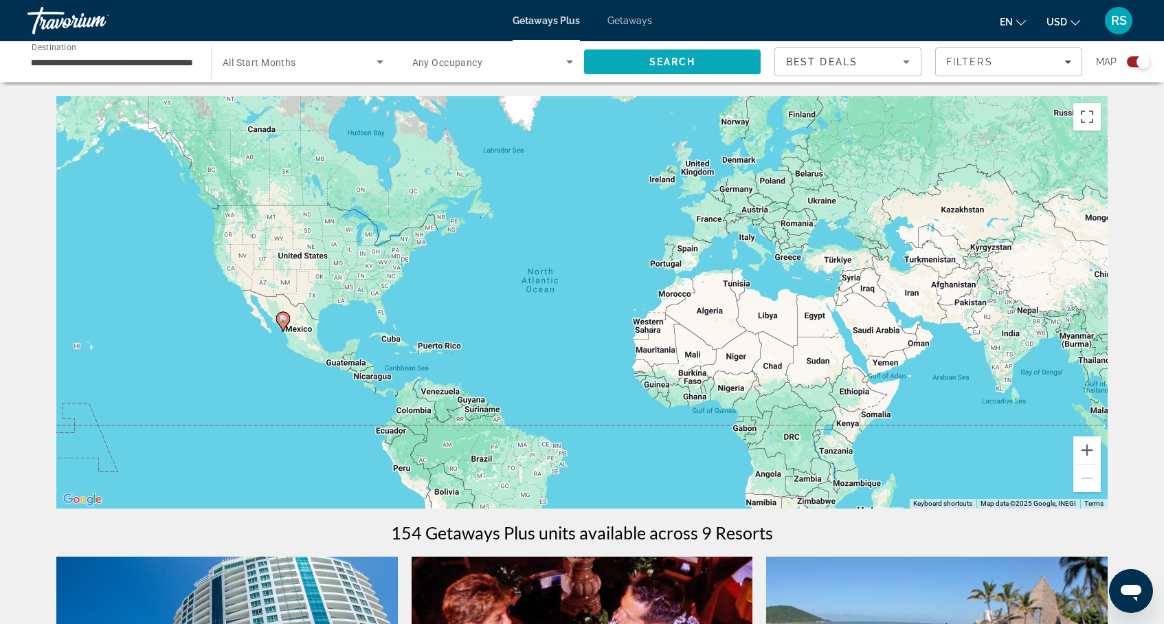
click at [671, 67] on span "Search" at bounding box center [672, 61] width 47 height 11
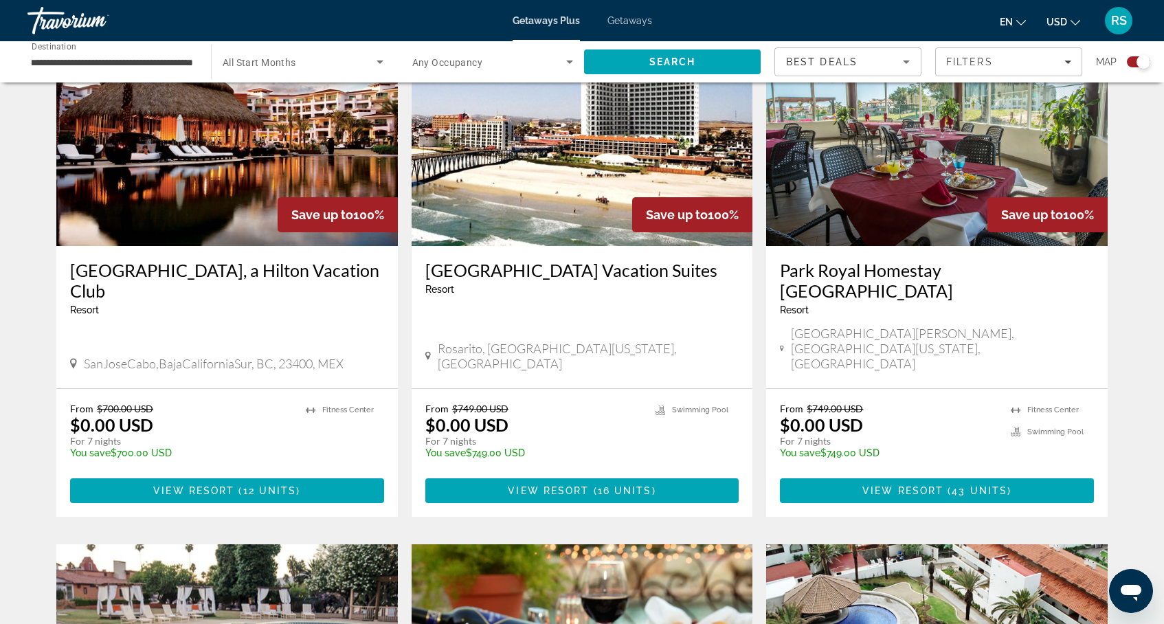
scroll to position [536, 0]
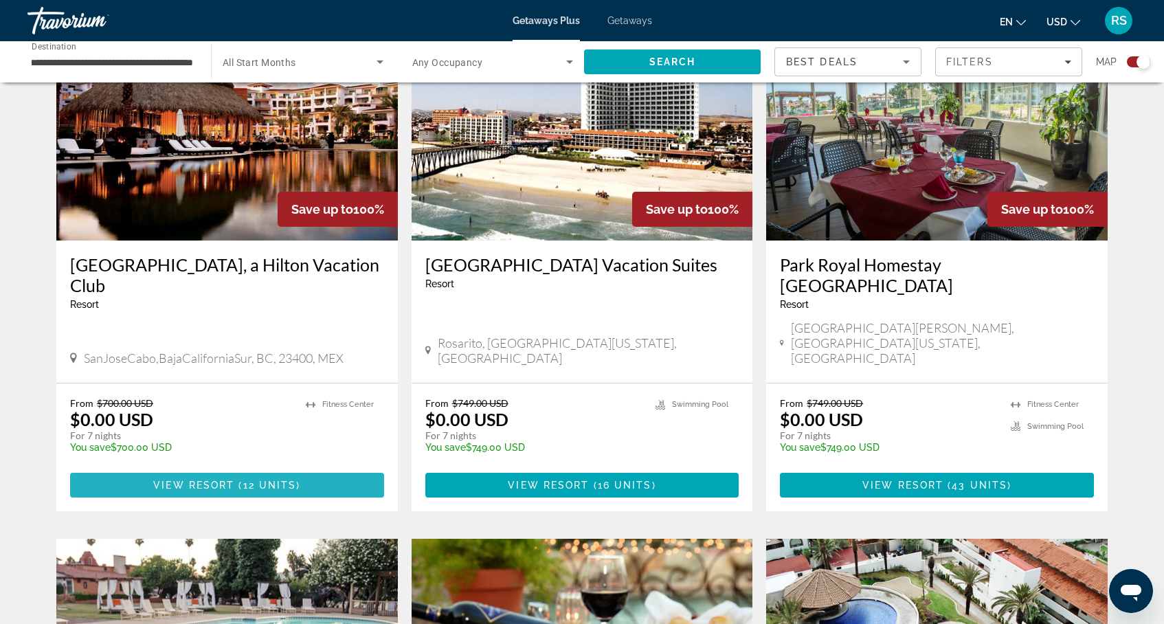
click at [201, 480] on span "View Resort" at bounding box center [193, 485] width 81 height 11
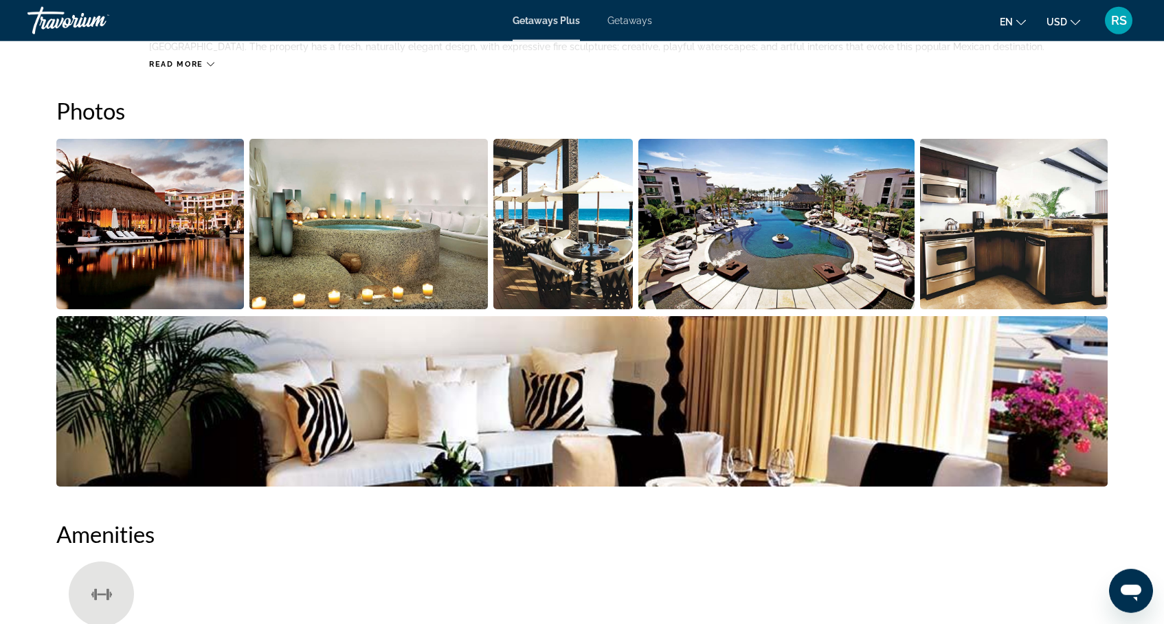
scroll to position [607, 0]
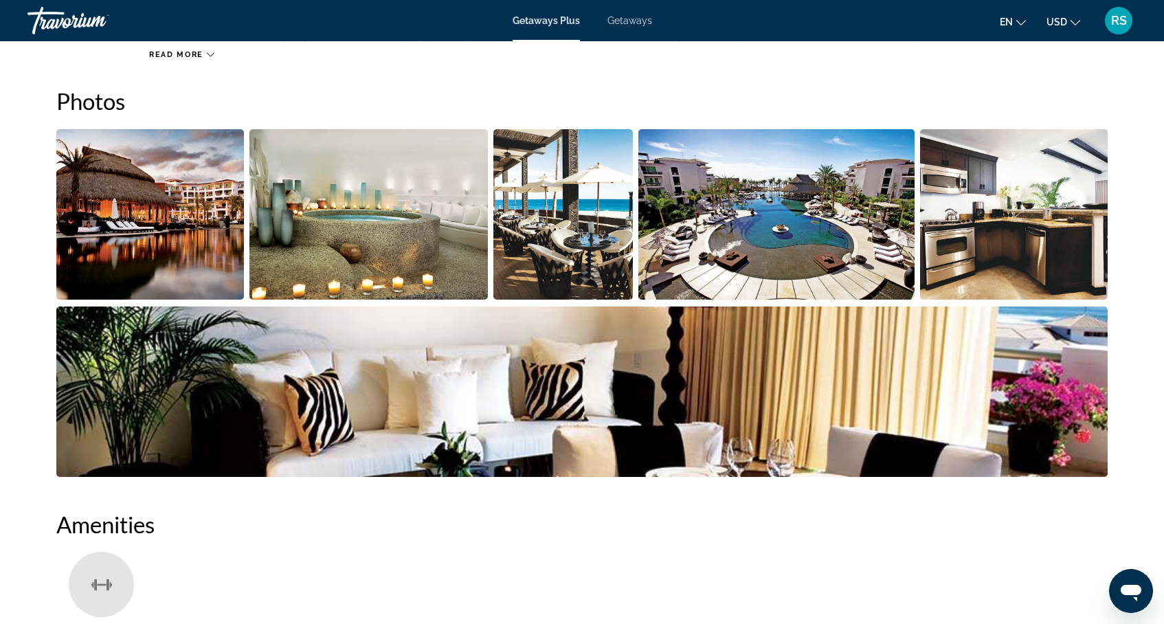
click at [776, 218] on img "Open full-screen image slider" at bounding box center [776, 214] width 277 height 170
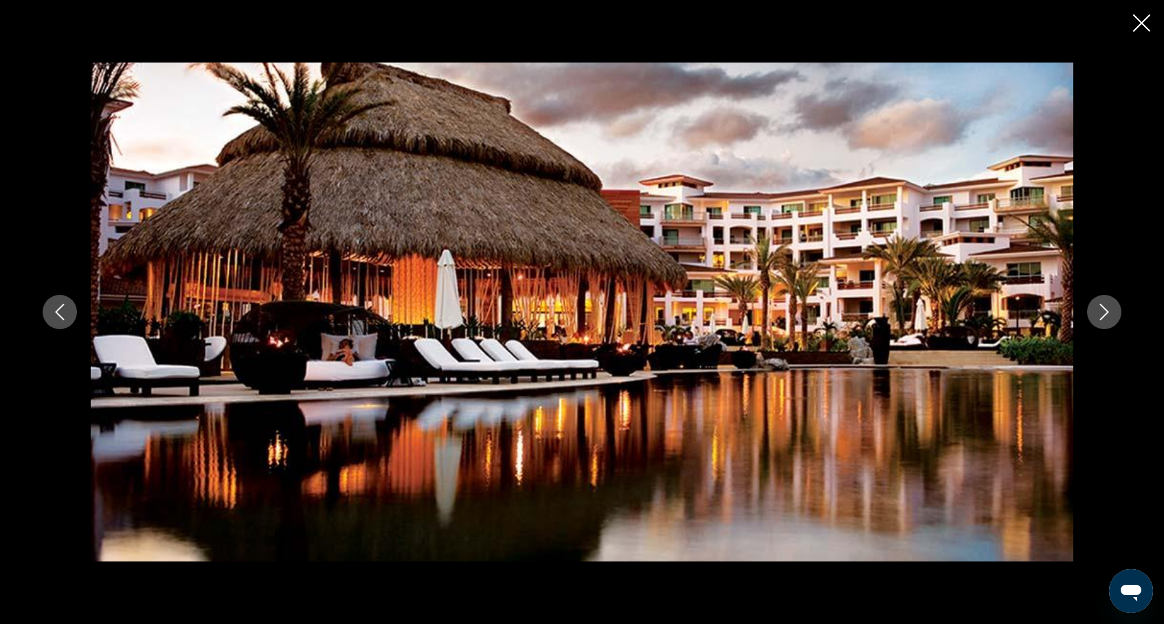
click at [1104, 313] on icon "Next image" at bounding box center [1104, 312] width 16 height 16
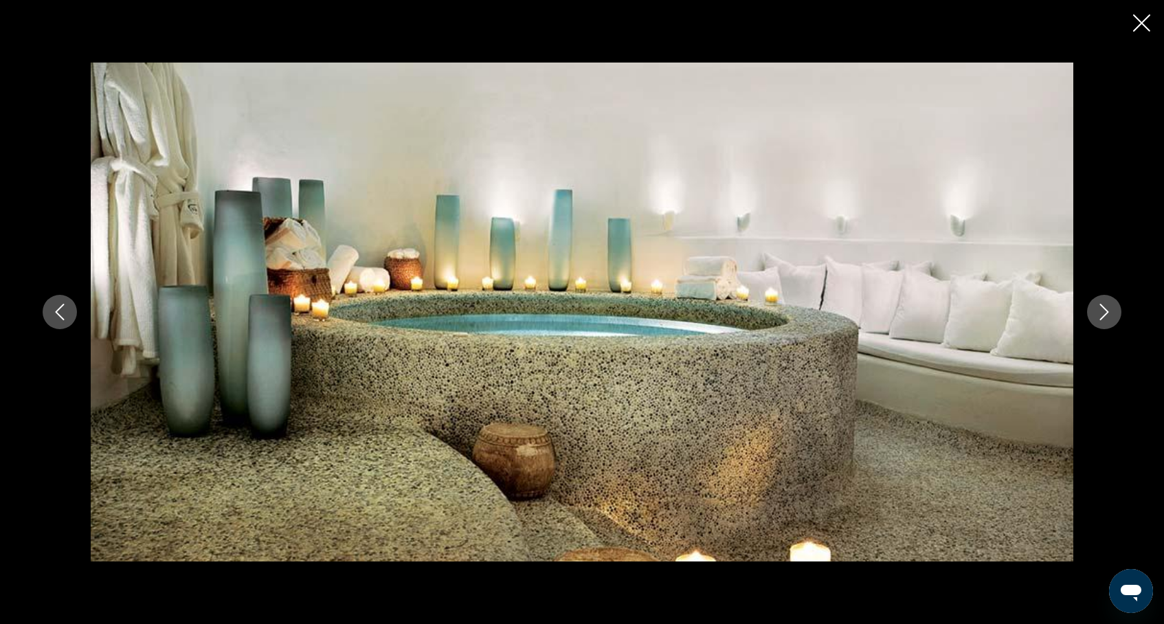
click at [1104, 313] on icon "Next image" at bounding box center [1104, 312] width 16 height 16
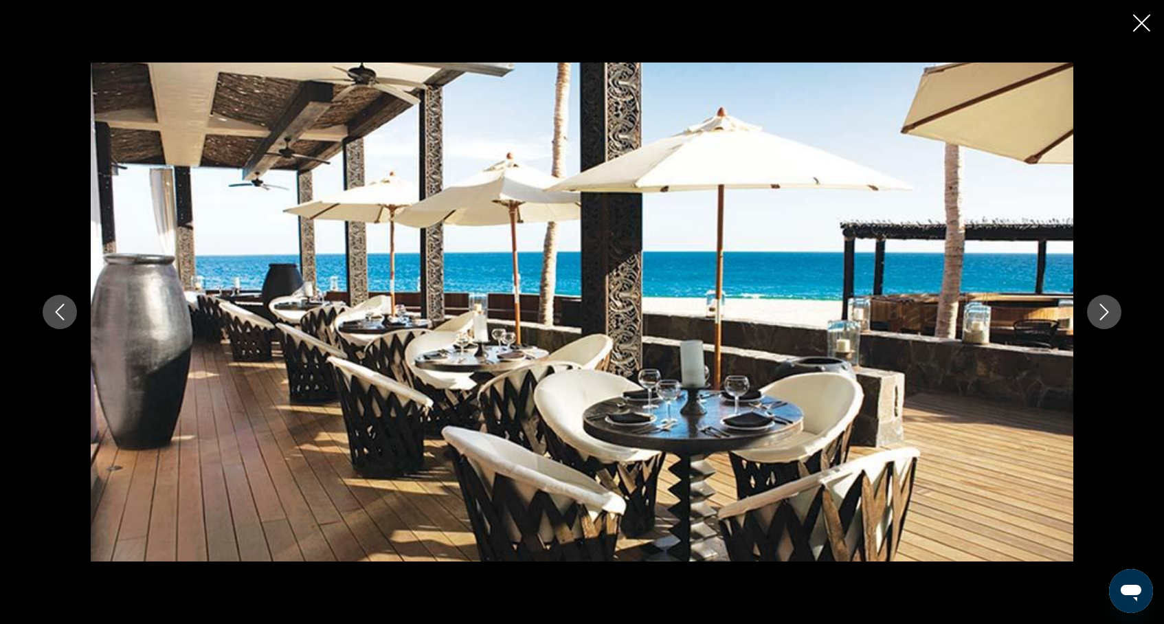
click at [1104, 313] on icon "Next image" at bounding box center [1104, 312] width 16 height 16
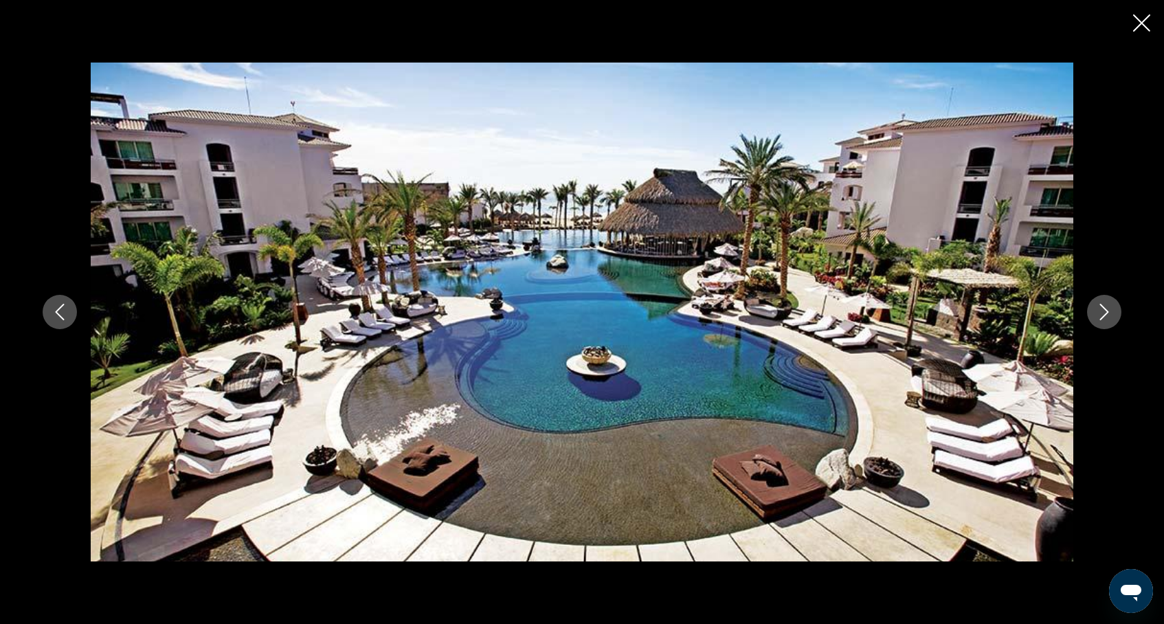
click at [1104, 313] on icon "Next image" at bounding box center [1104, 312] width 16 height 16
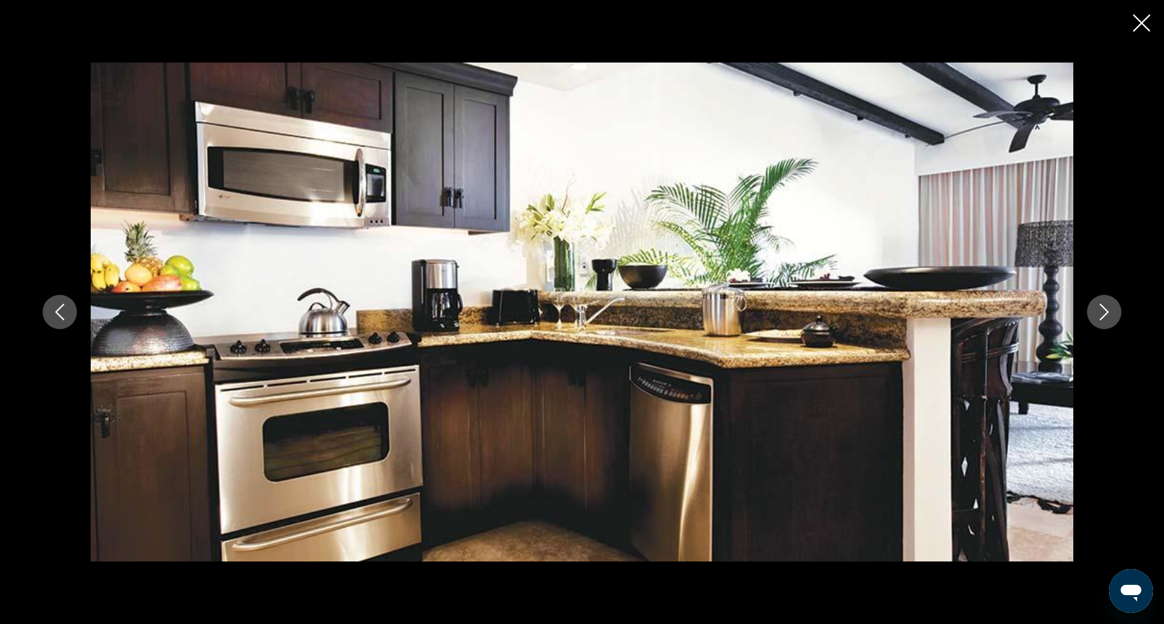
click at [1104, 313] on icon "Next image" at bounding box center [1104, 312] width 16 height 16
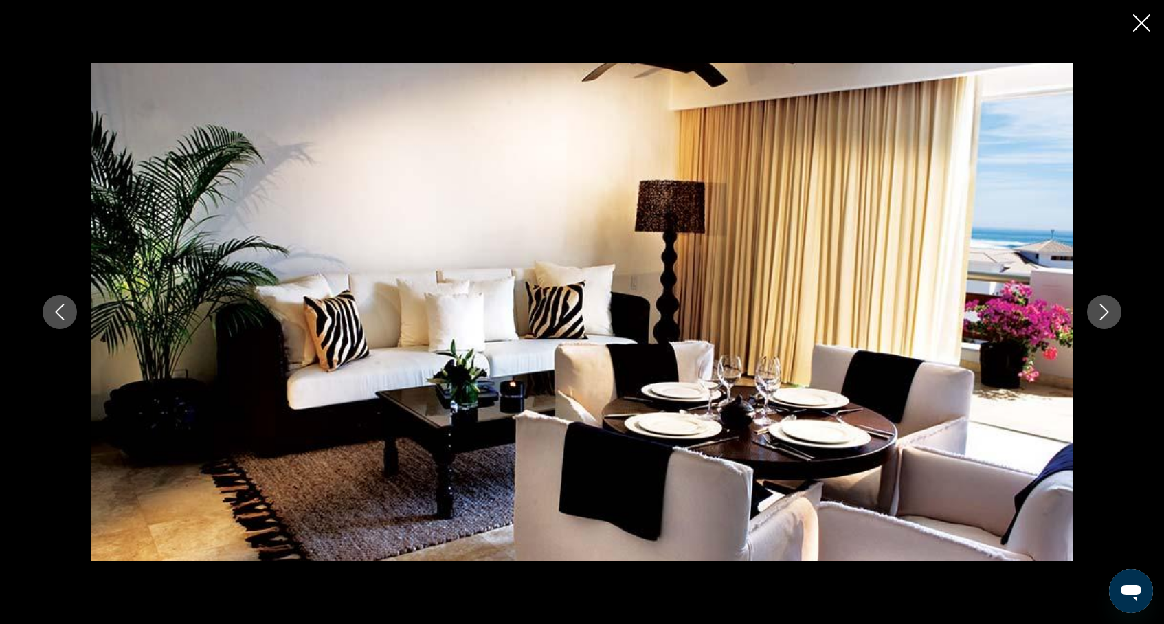
click at [1104, 313] on icon "Next image" at bounding box center [1104, 312] width 16 height 16
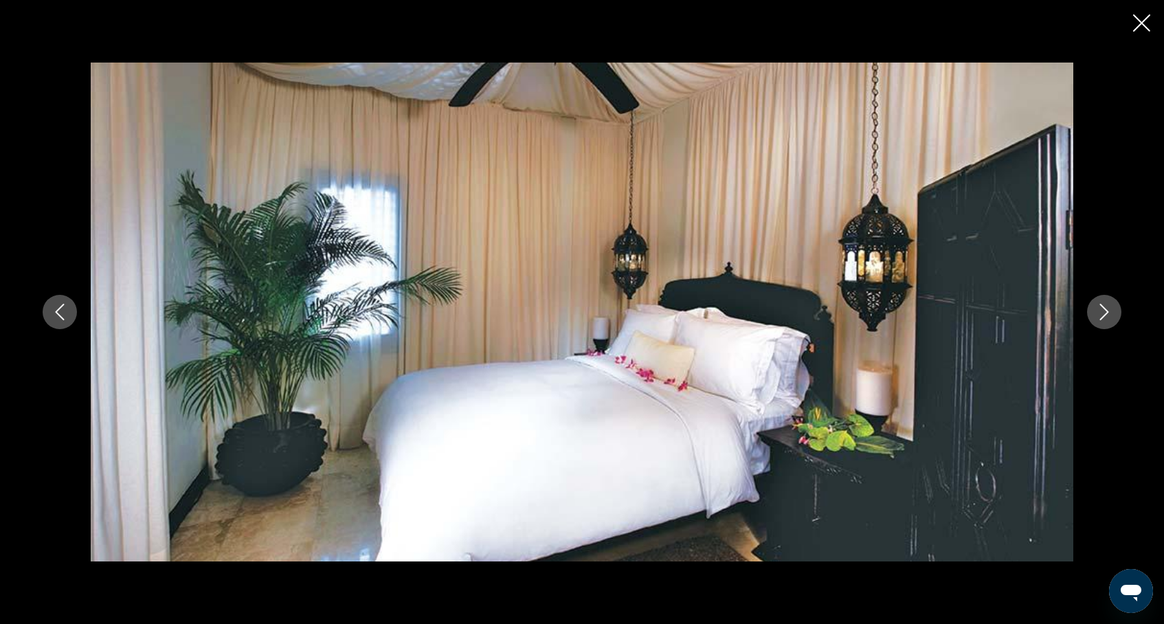
click at [1104, 313] on icon "Next image" at bounding box center [1104, 312] width 16 height 16
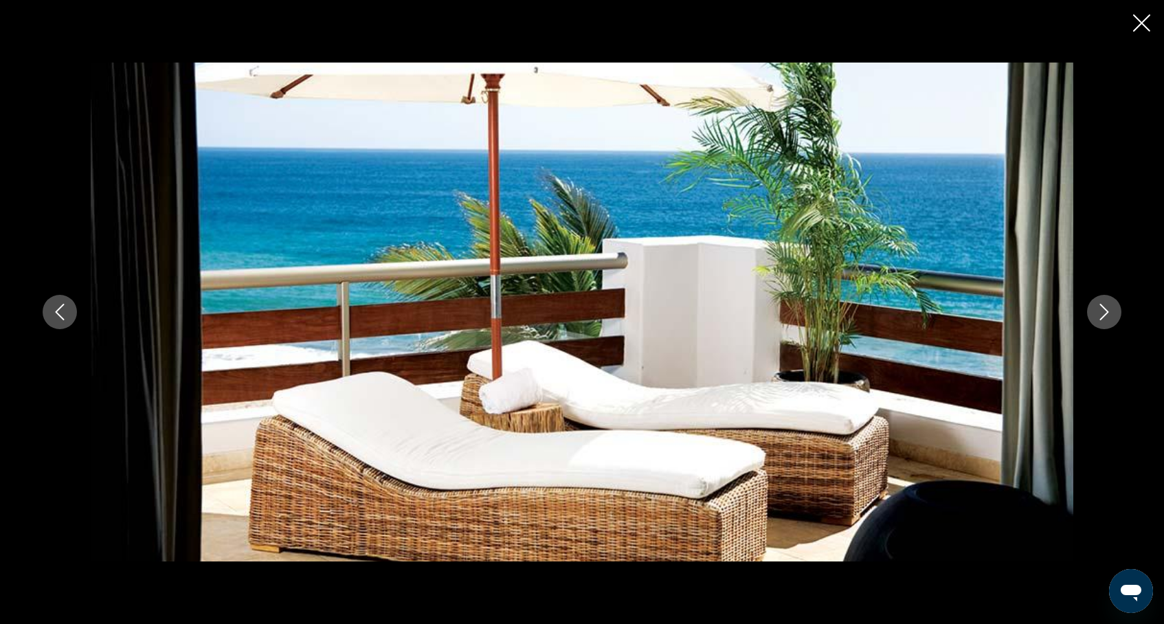
click at [1104, 313] on icon "Next image" at bounding box center [1104, 312] width 16 height 16
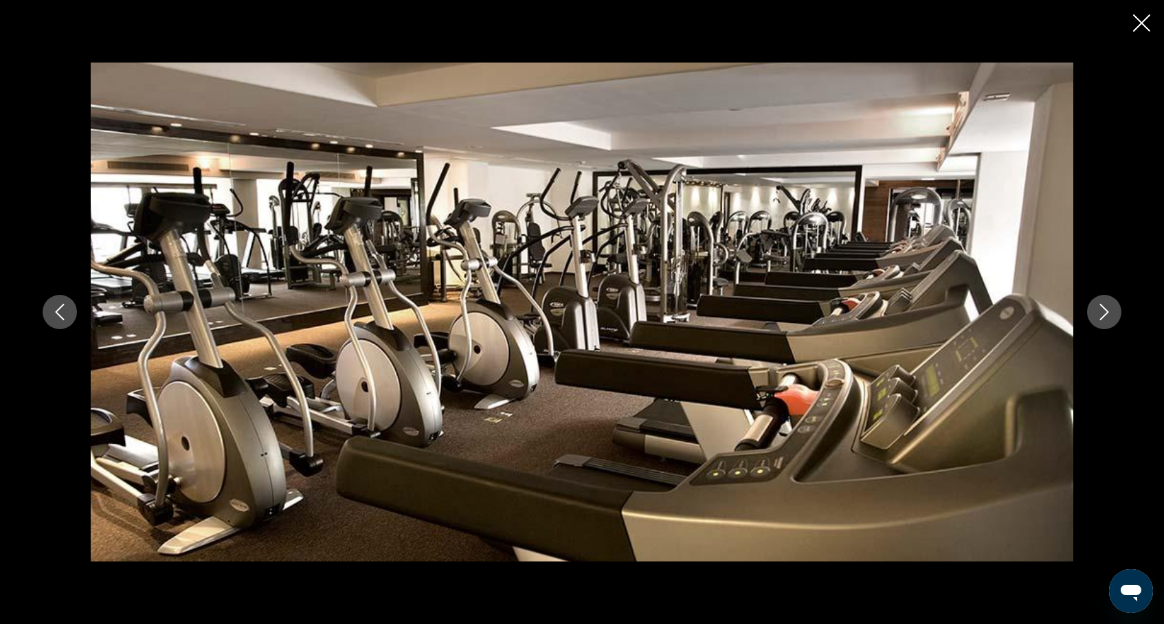
click at [1104, 313] on icon "Next image" at bounding box center [1104, 312] width 16 height 16
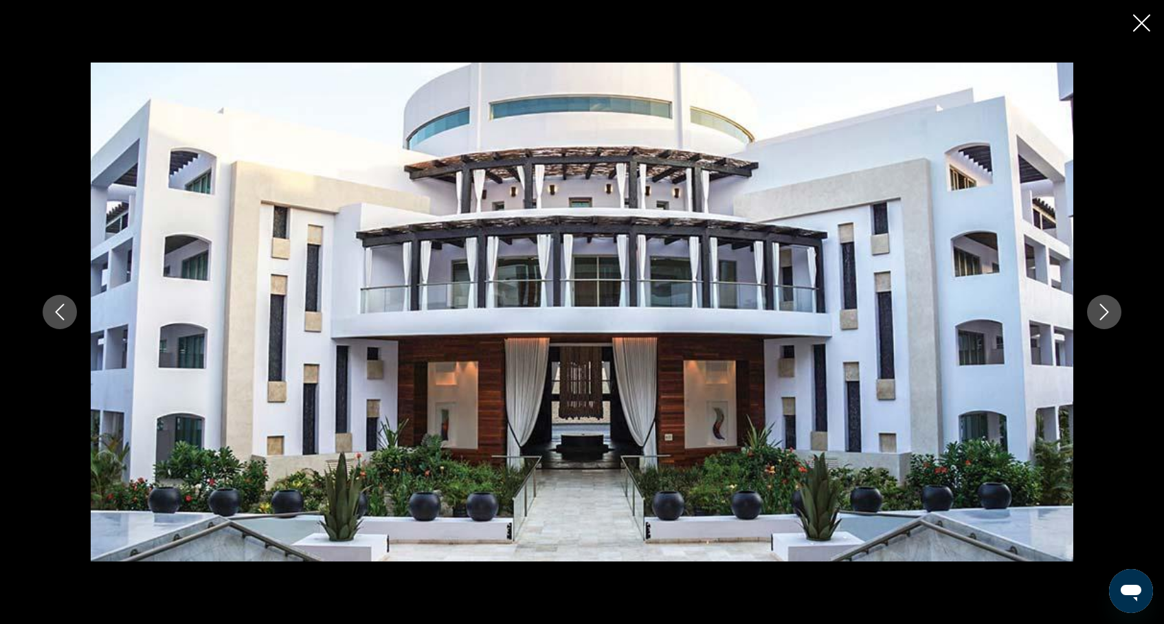
click at [1104, 313] on icon "Next image" at bounding box center [1104, 312] width 16 height 16
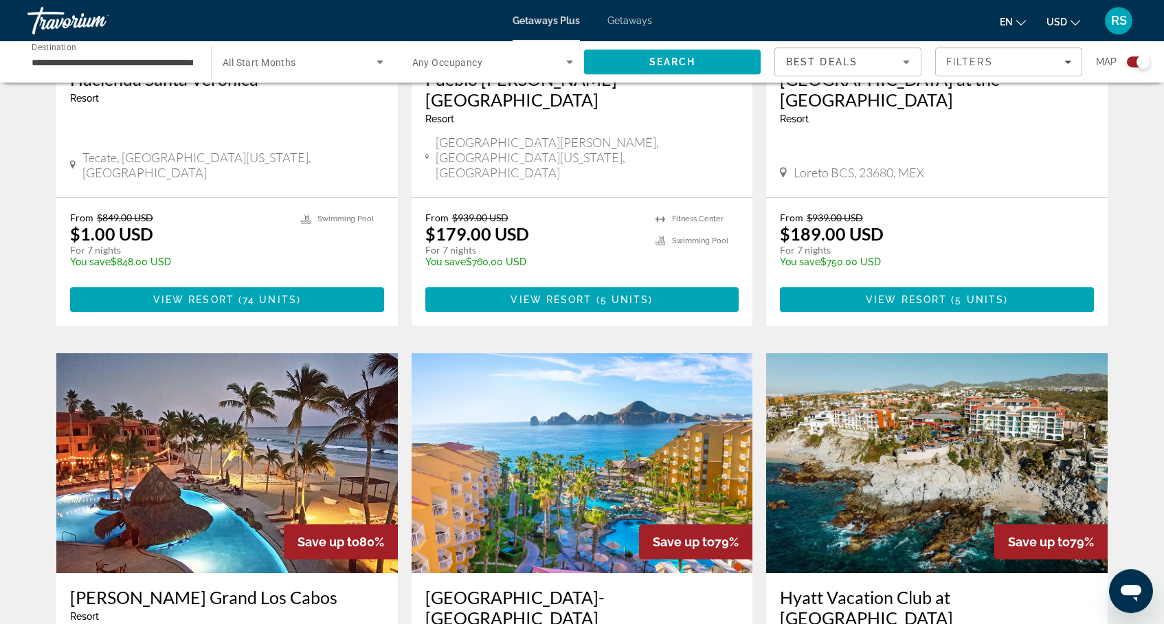
scroll to position [1796, 0]
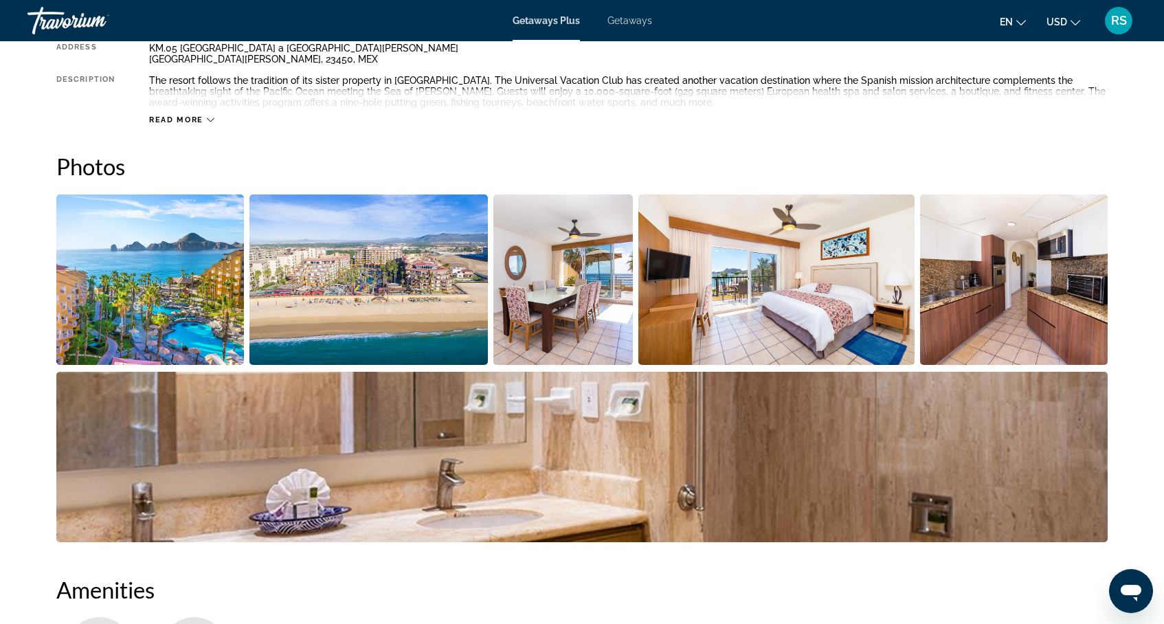
scroll to position [543, 0]
click at [159, 267] on img "Open full-screen image slider" at bounding box center [150, 279] width 188 height 170
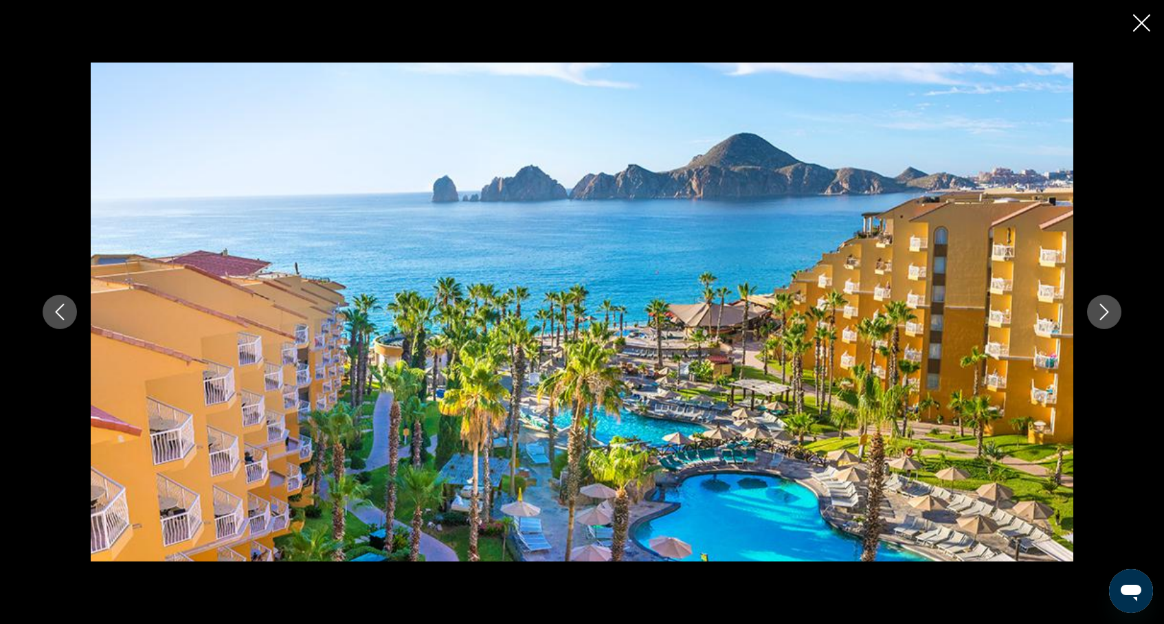
click at [159, 267] on img "Main content" at bounding box center [582, 312] width 983 height 499
click at [1098, 310] on icon "Next image" at bounding box center [1104, 312] width 16 height 16
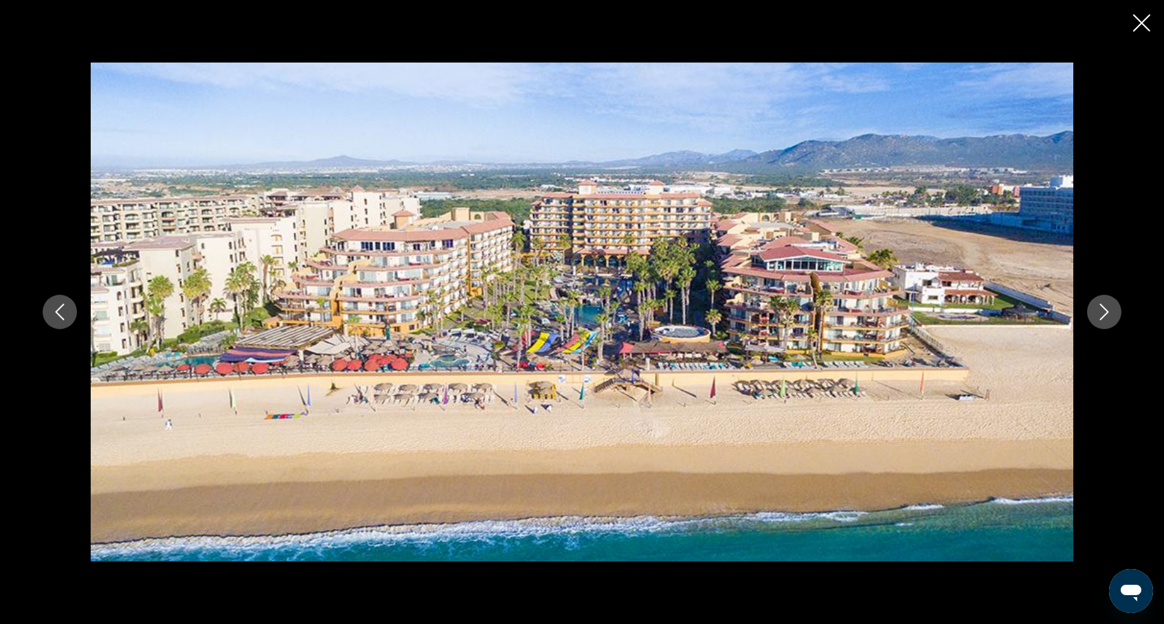
click at [1098, 310] on icon "Next image" at bounding box center [1104, 312] width 16 height 16
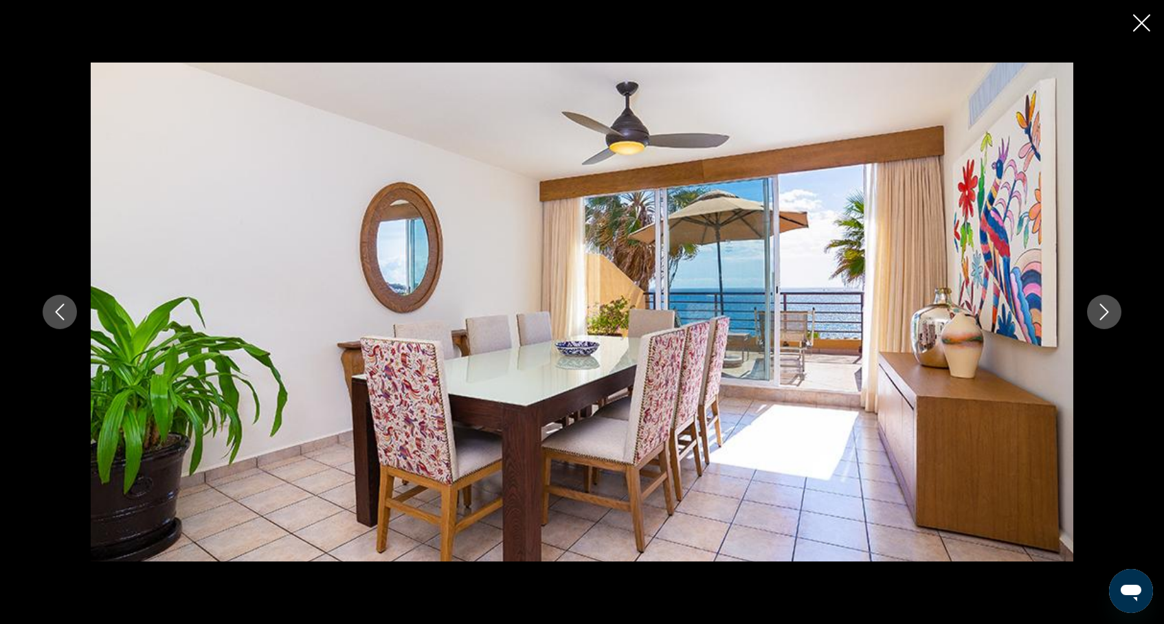
click at [1098, 310] on icon "Next image" at bounding box center [1104, 312] width 16 height 16
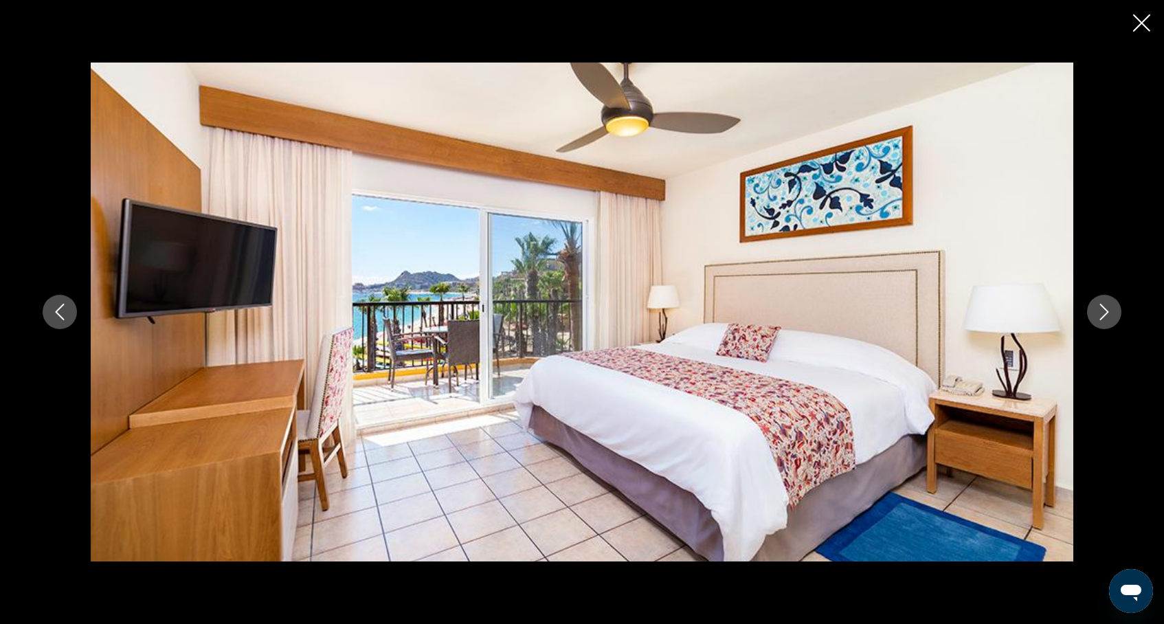
click at [1098, 310] on icon "Next image" at bounding box center [1104, 312] width 16 height 16
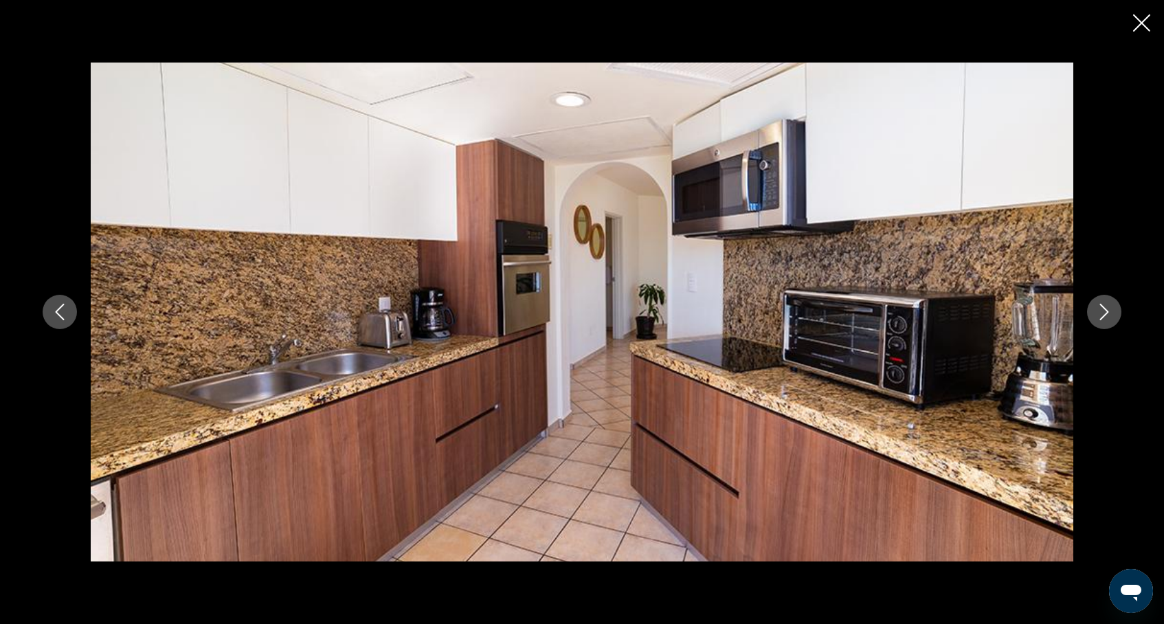
click at [1098, 310] on icon "Next image" at bounding box center [1104, 312] width 16 height 16
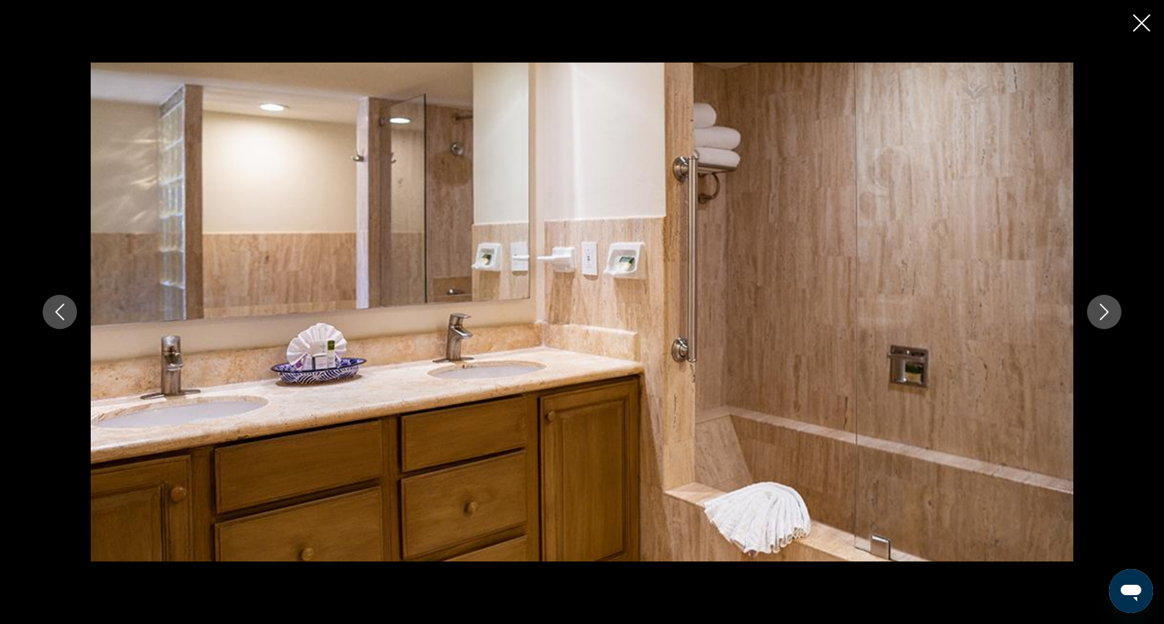
click at [1098, 310] on icon "Next image" at bounding box center [1104, 312] width 16 height 16
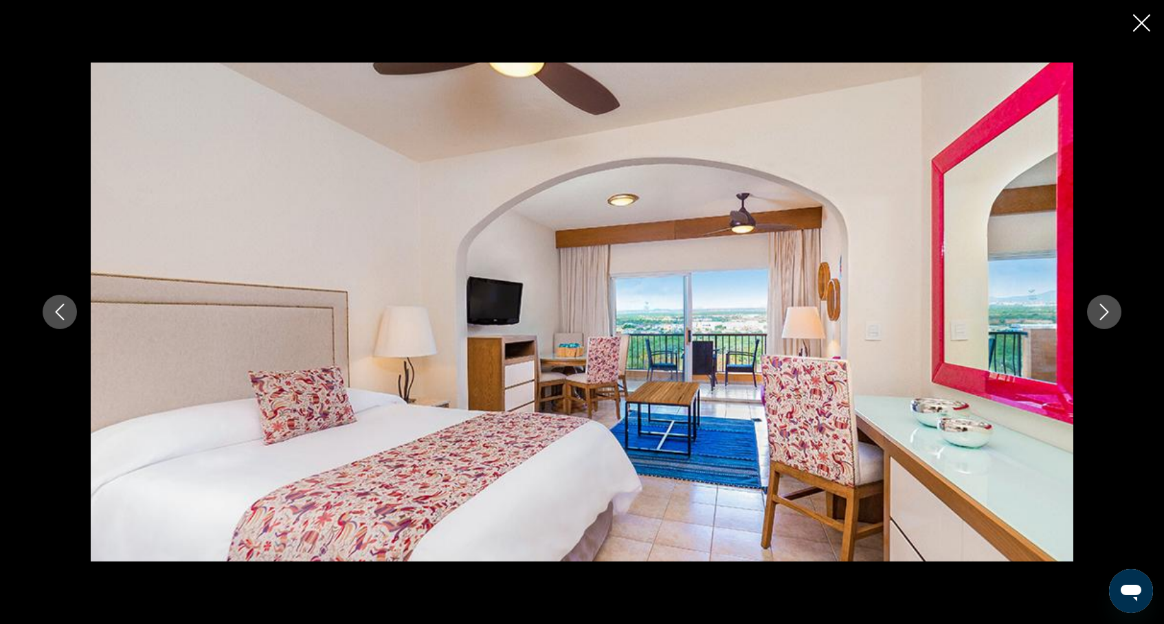
click at [1098, 310] on icon "Next image" at bounding box center [1104, 312] width 16 height 16
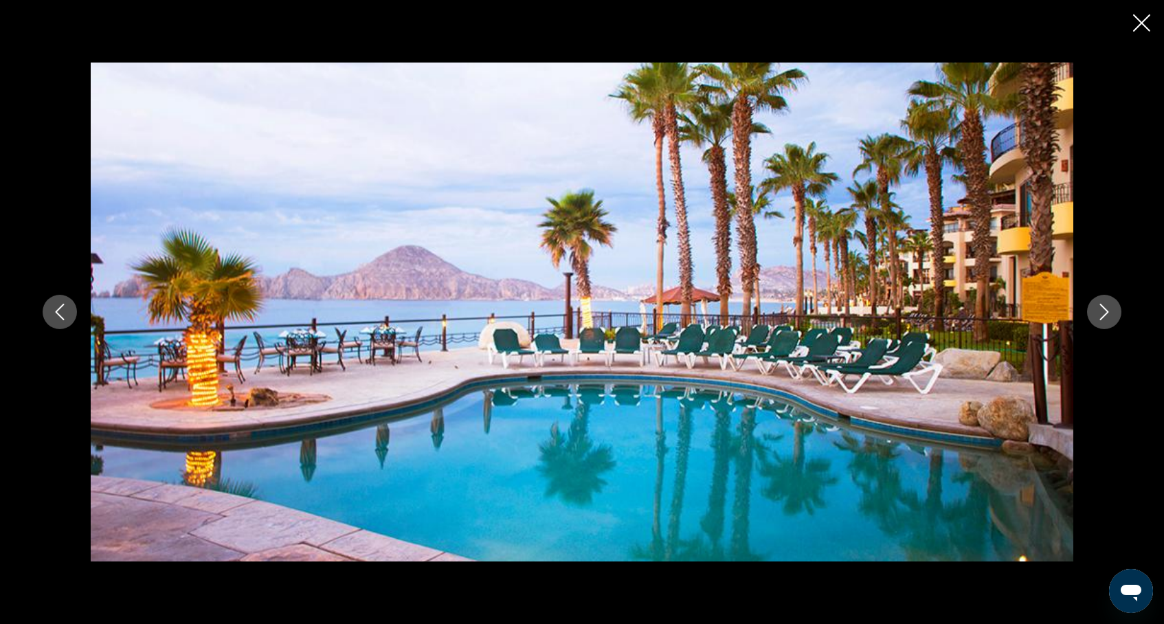
click at [1102, 311] on icon "Next image" at bounding box center [1104, 312] width 16 height 16
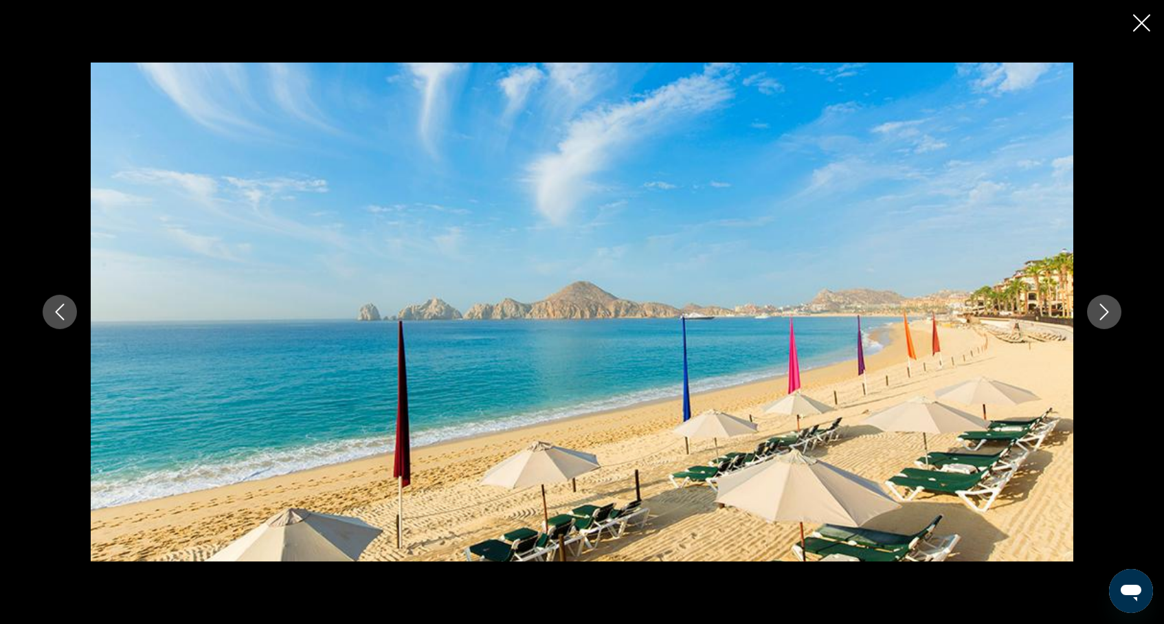
click at [1102, 311] on icon "Next image" at bounding box center [1104, 312] width 16 height 16
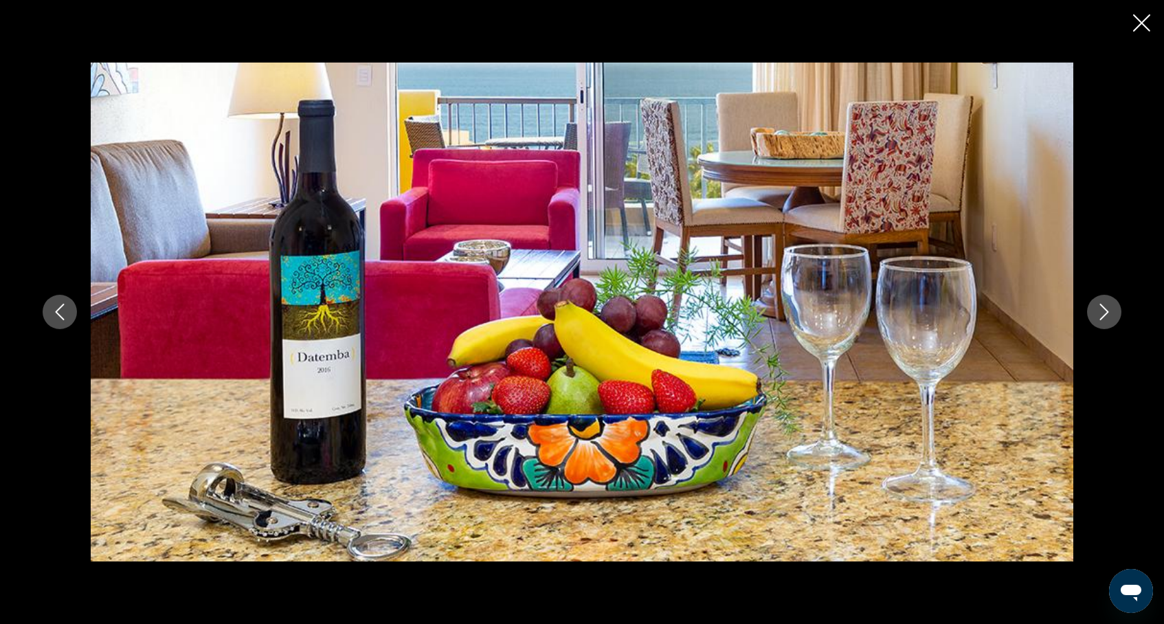
click at [1102, 311] on icon "Next image" at bounding box center [1104, 312] width 16 height 16
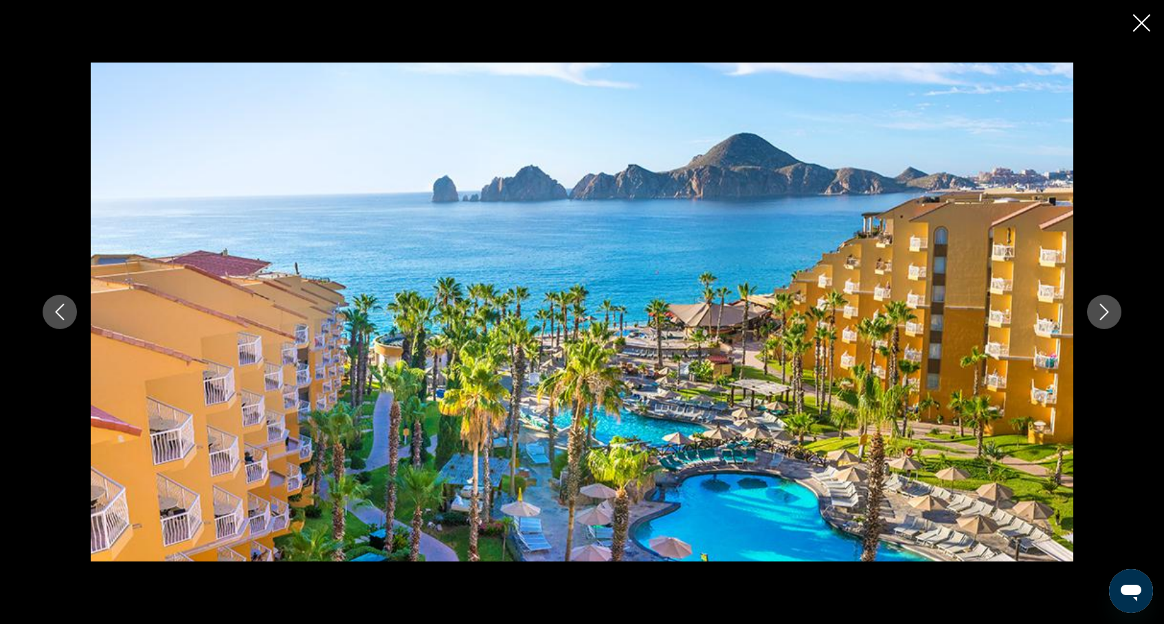
click at [1102, 311] on icon "Next image" at bounding box center [1104, 312] width 16 height 16
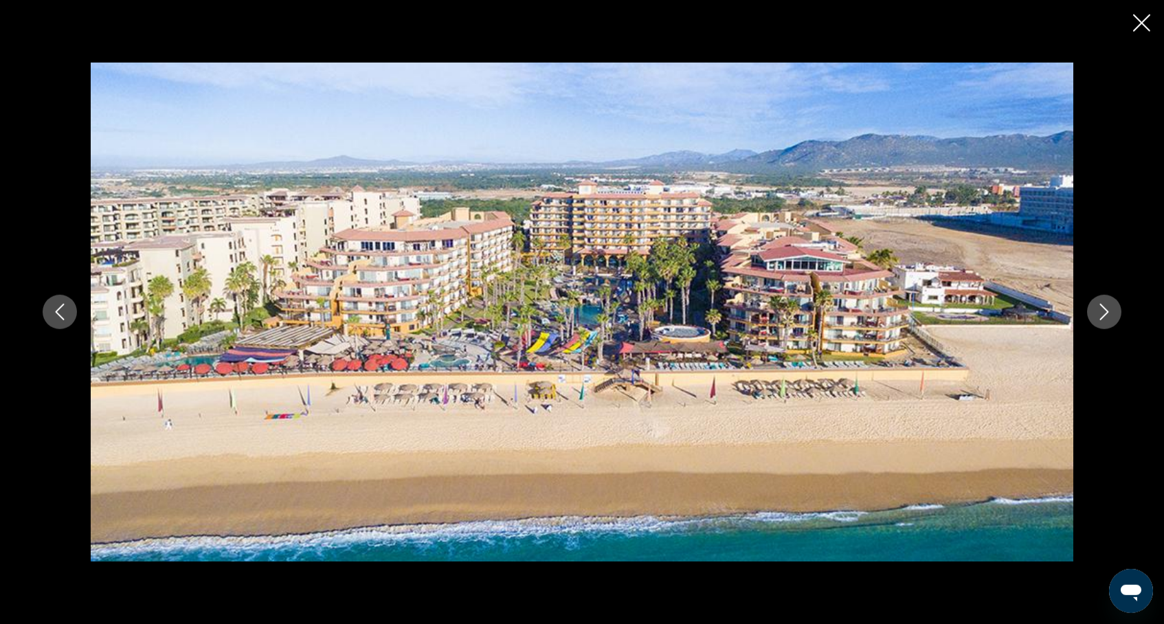
scroll to position [1250, 0]
click at [1127, 25] on div "prev next" at bounding box center [582, 312] width 1164 height 624
click at [1120, 16] on div "prev next" at bounding box center [582, 312] width 1164 height 624
click at [1141, 21] on icon "Close slideshow" at bounding box center [1141, 22] width 17 height 17
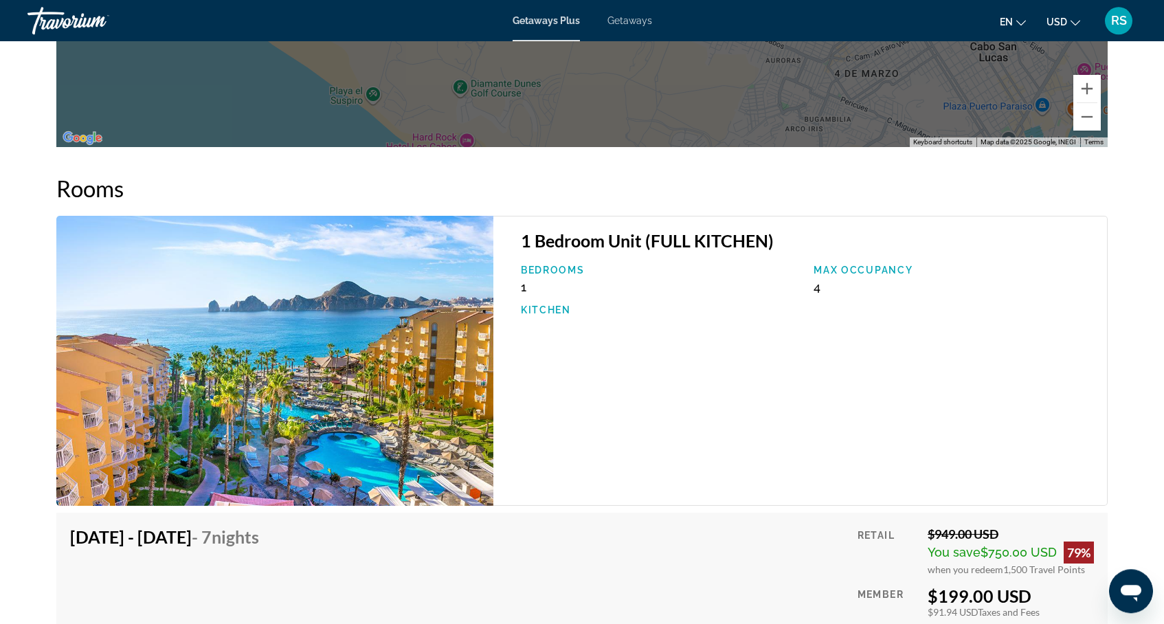
scroll to position [2157, 0]
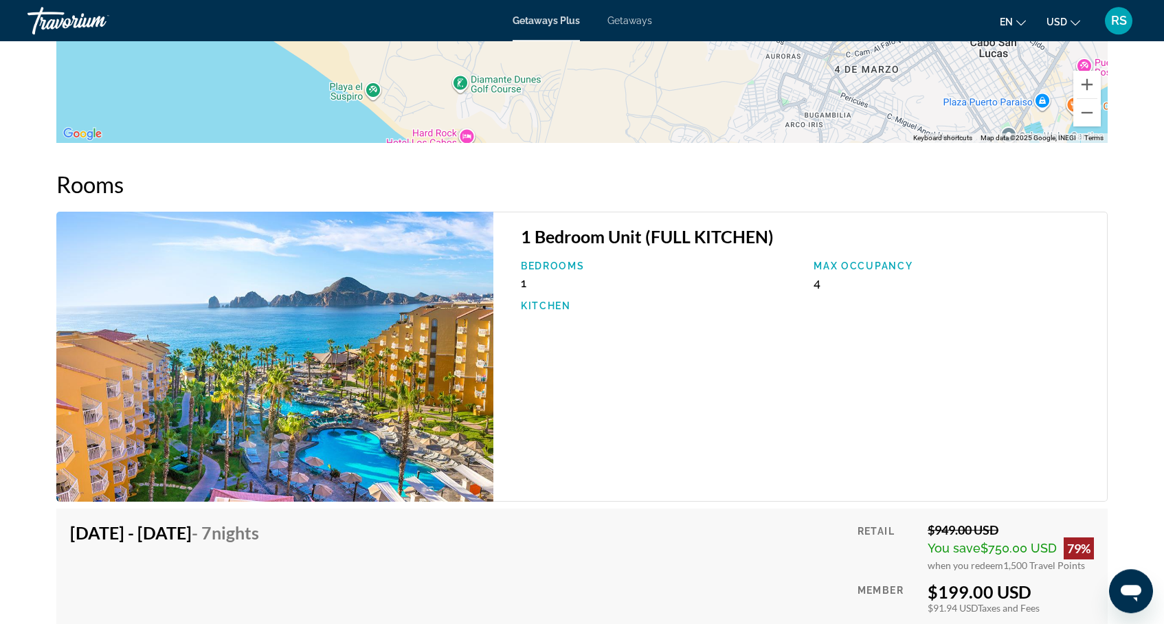
click at [202, 522] on h4 "[DATE] - [DATE] - 7 Nights" at bounding box center [164, 532] width 189 height 21
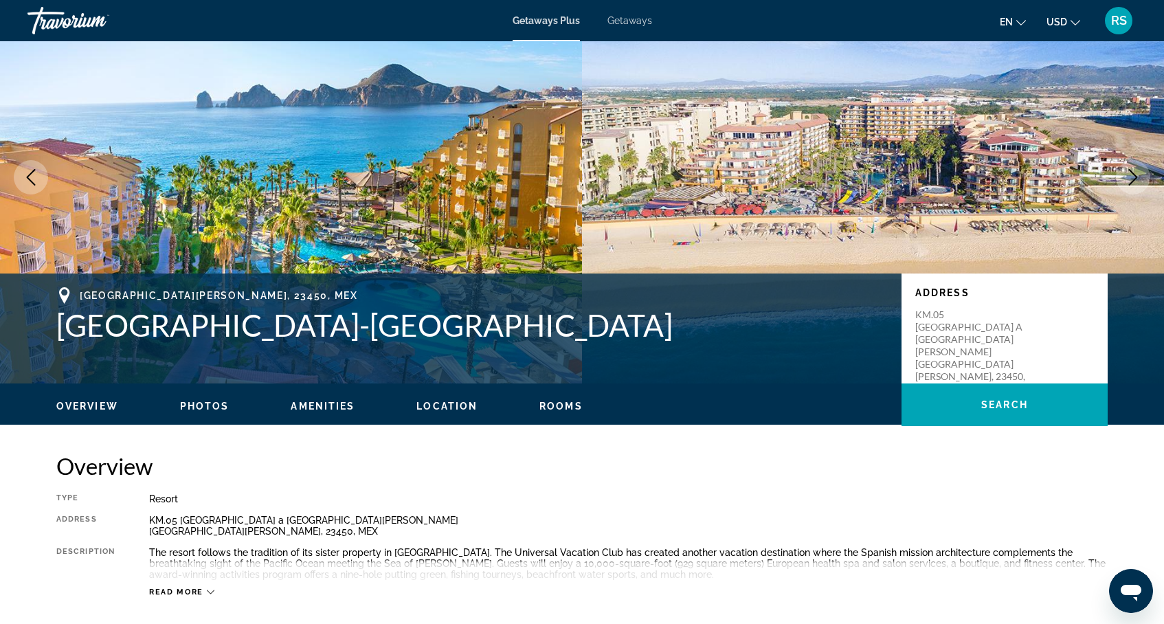
scroll to position [84, 0]
